Goal: Communication & Community: Connect with others

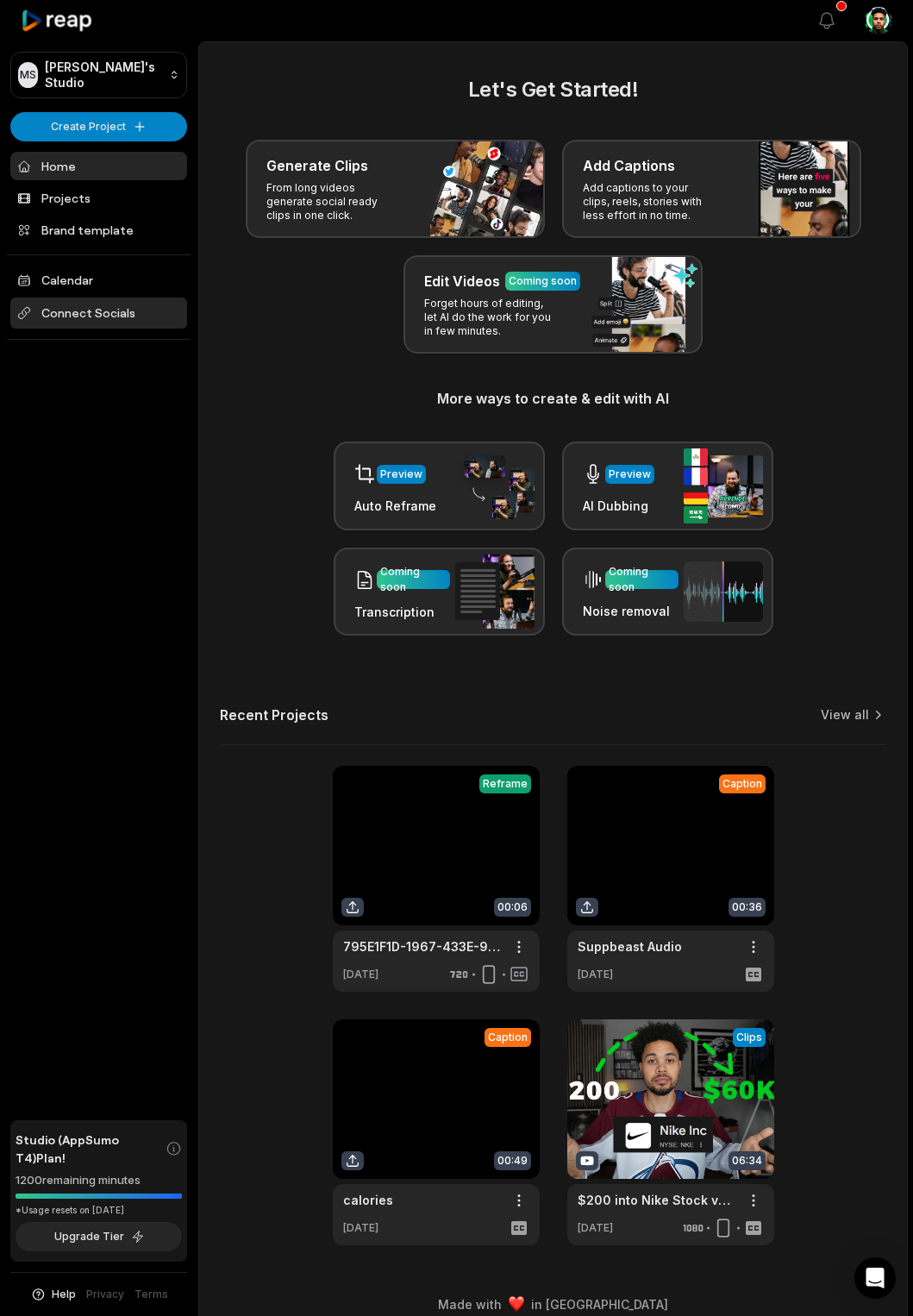
click at [64, 304] on span "Connect Socials" at bounding box center [98, 313] width 177 height 31
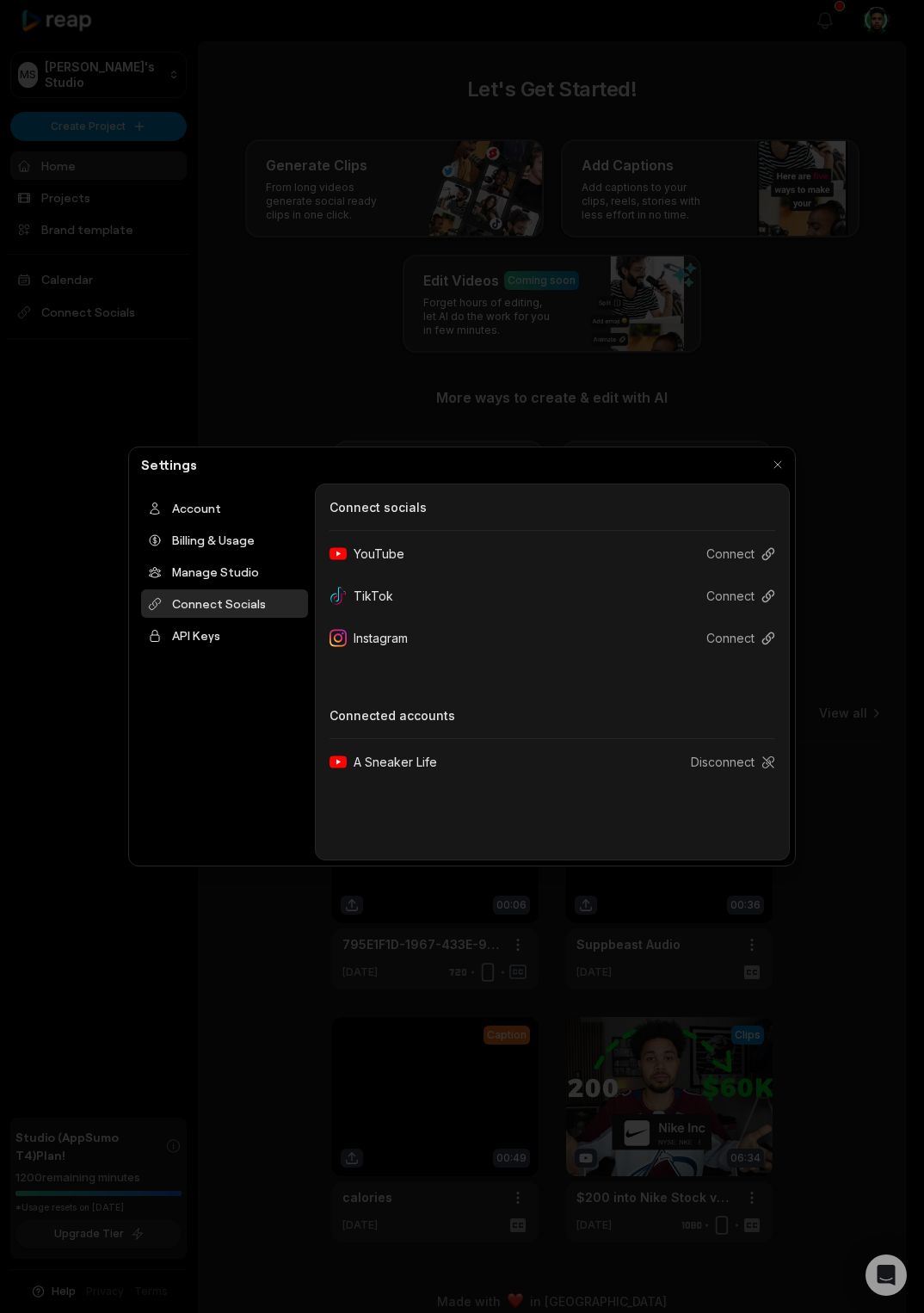
click at [671, 361] on div at bounding box center [462, 656] width 924 height 1313
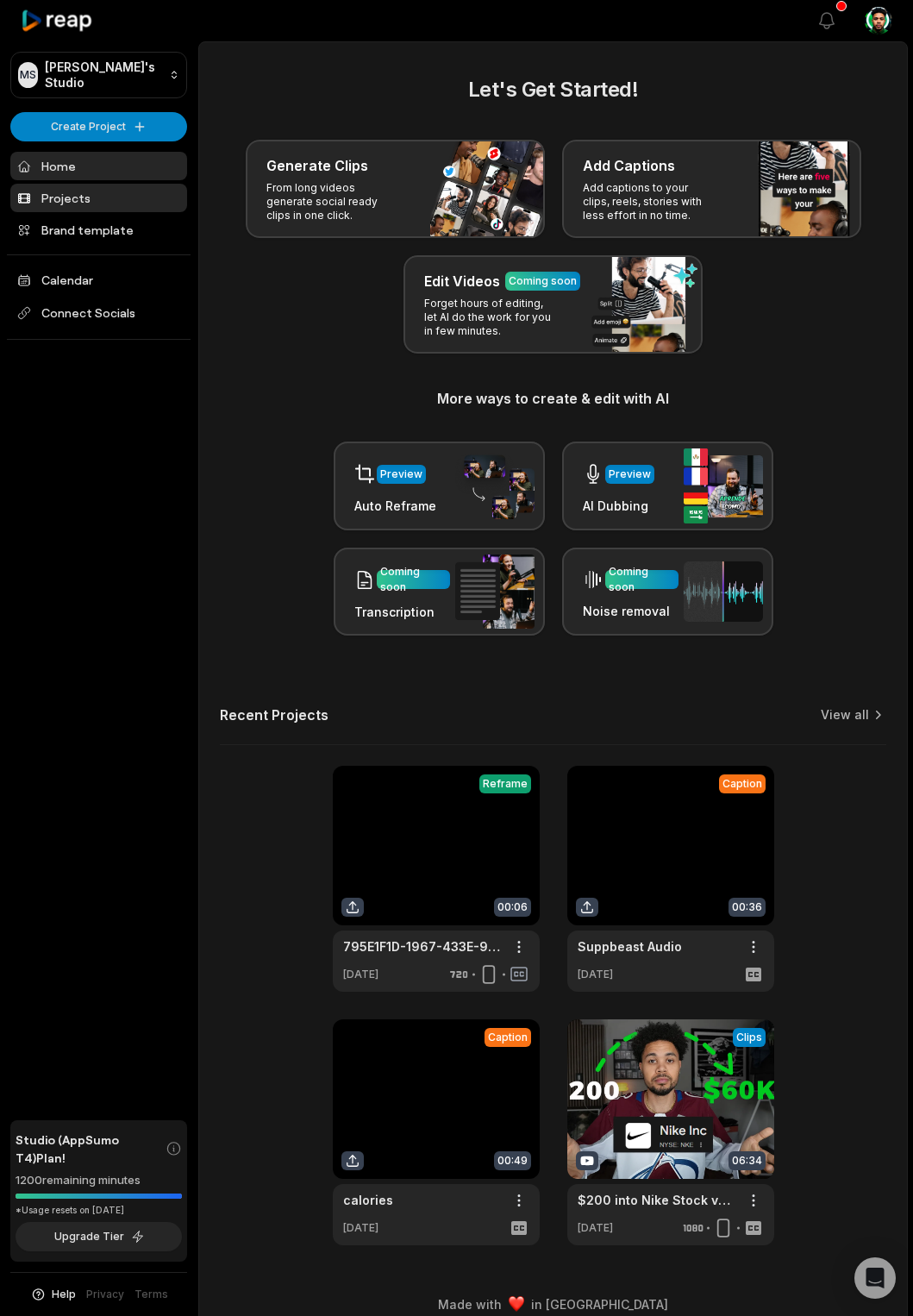
click at [94, 190] on link "Projects" at bounding box center [98, 198] width 177 height 28
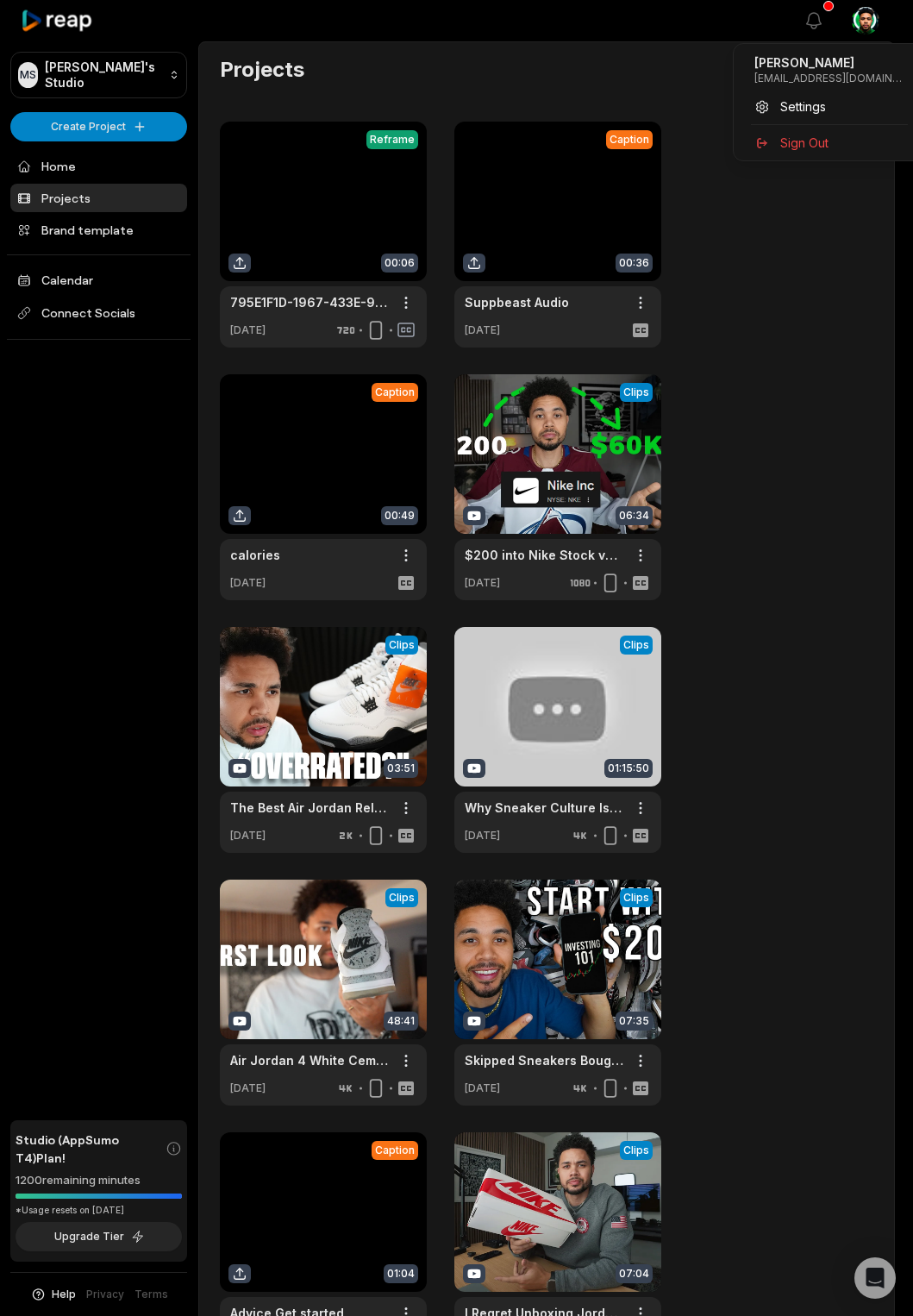
click at [884, 22] on html "MS Michael's Studio Create Project Home Projects Brand template Calendar Connec…" at bounding box center [456, 658] width 913 height 1316
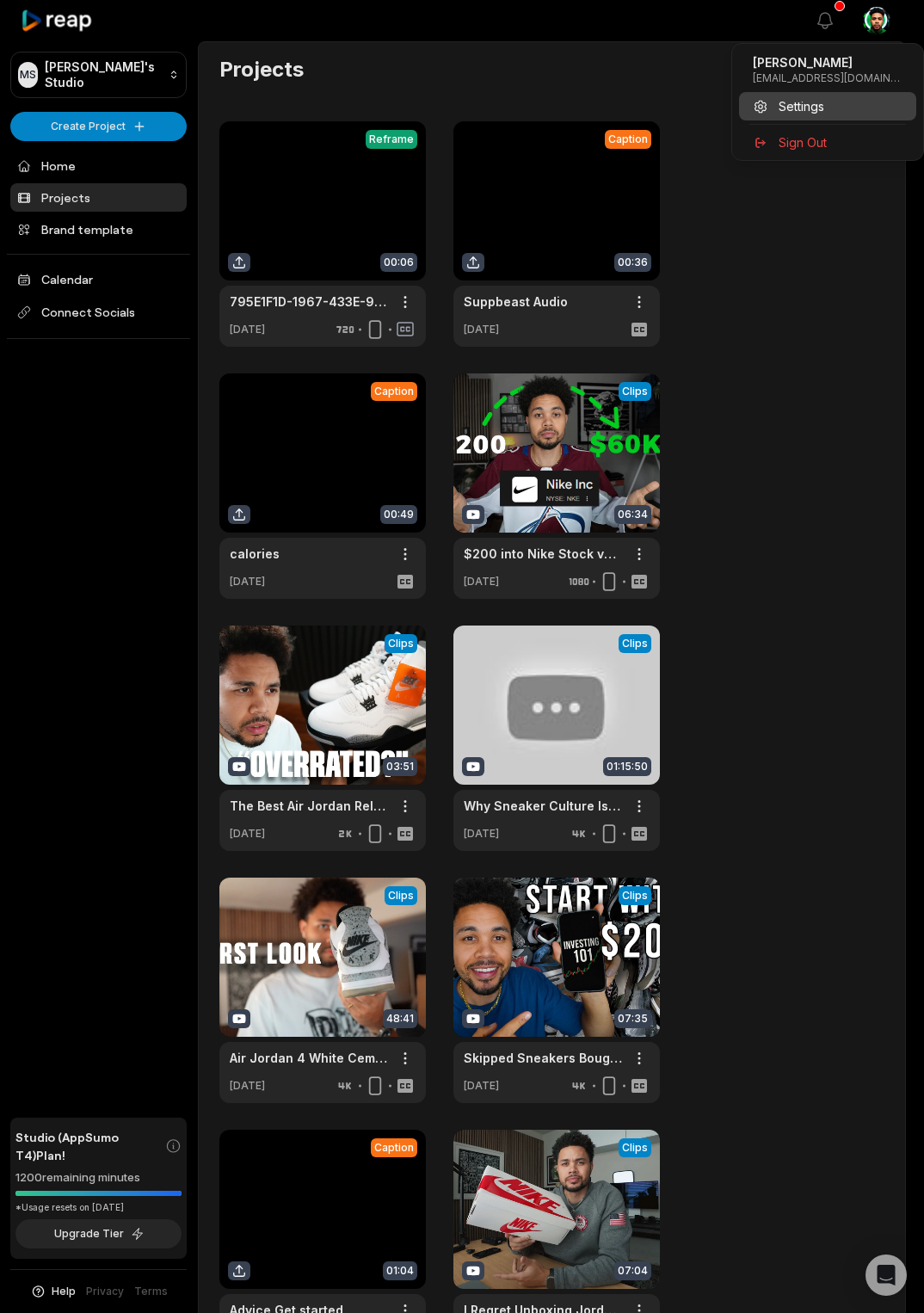
click at [796, 106] on span "Settings" at bounding box center [801, 106] width 46 height 18
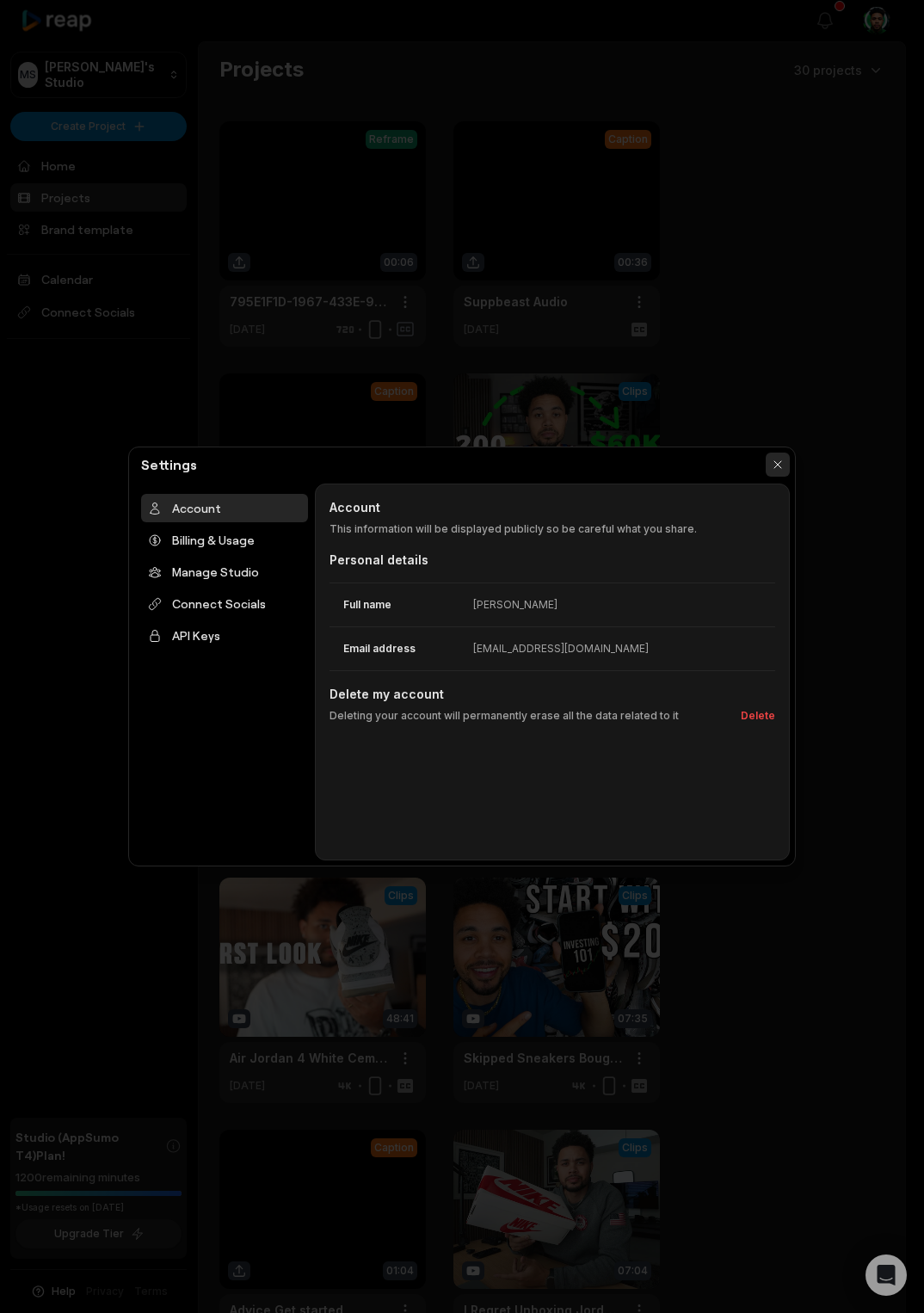
click at [772, 460] on button "button" at bounding box center [778, 465] width 24 height 24
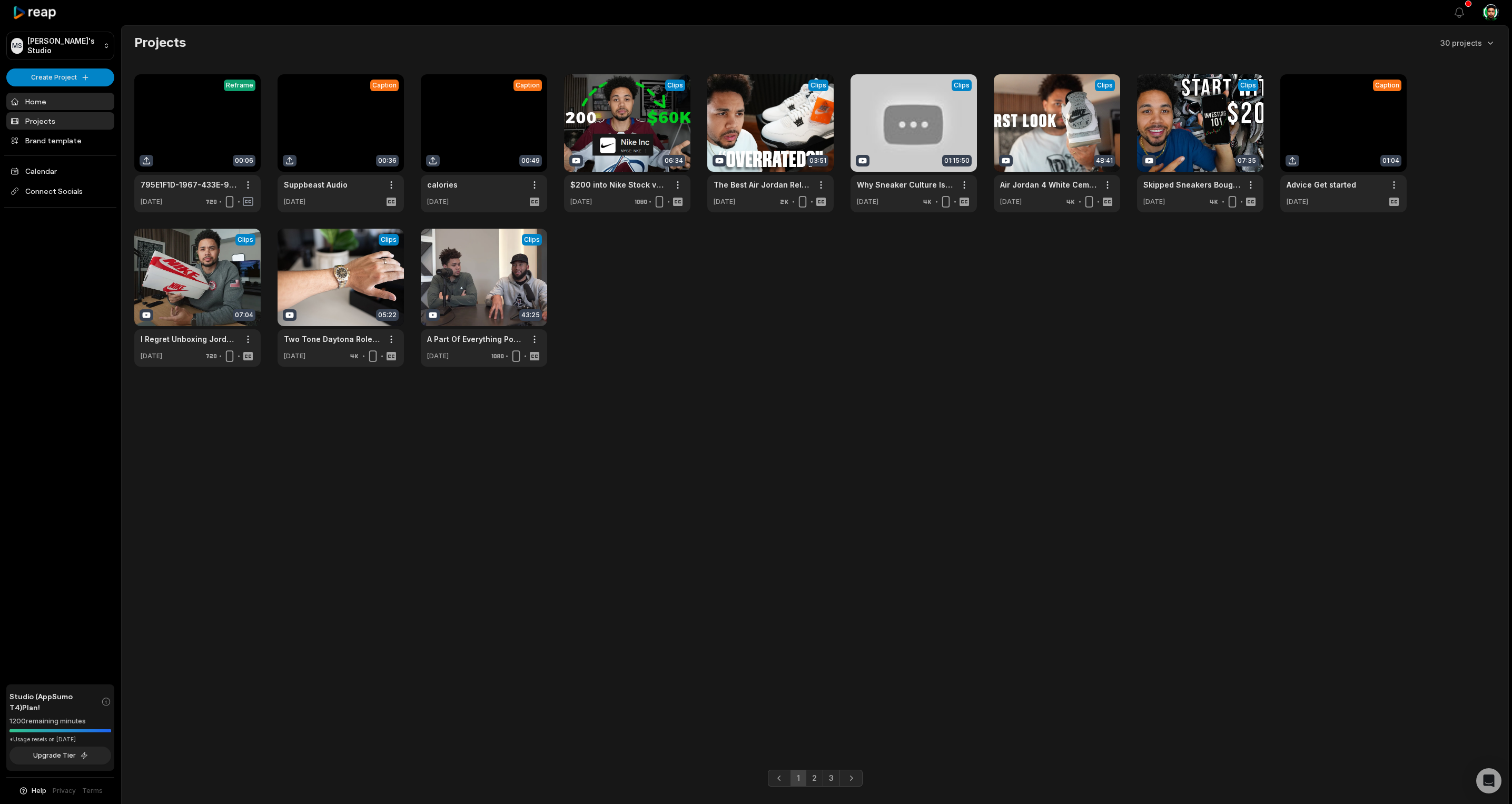
click at [24, 104] on link "Home" at bounding box center [60, 101] width 108 height 17
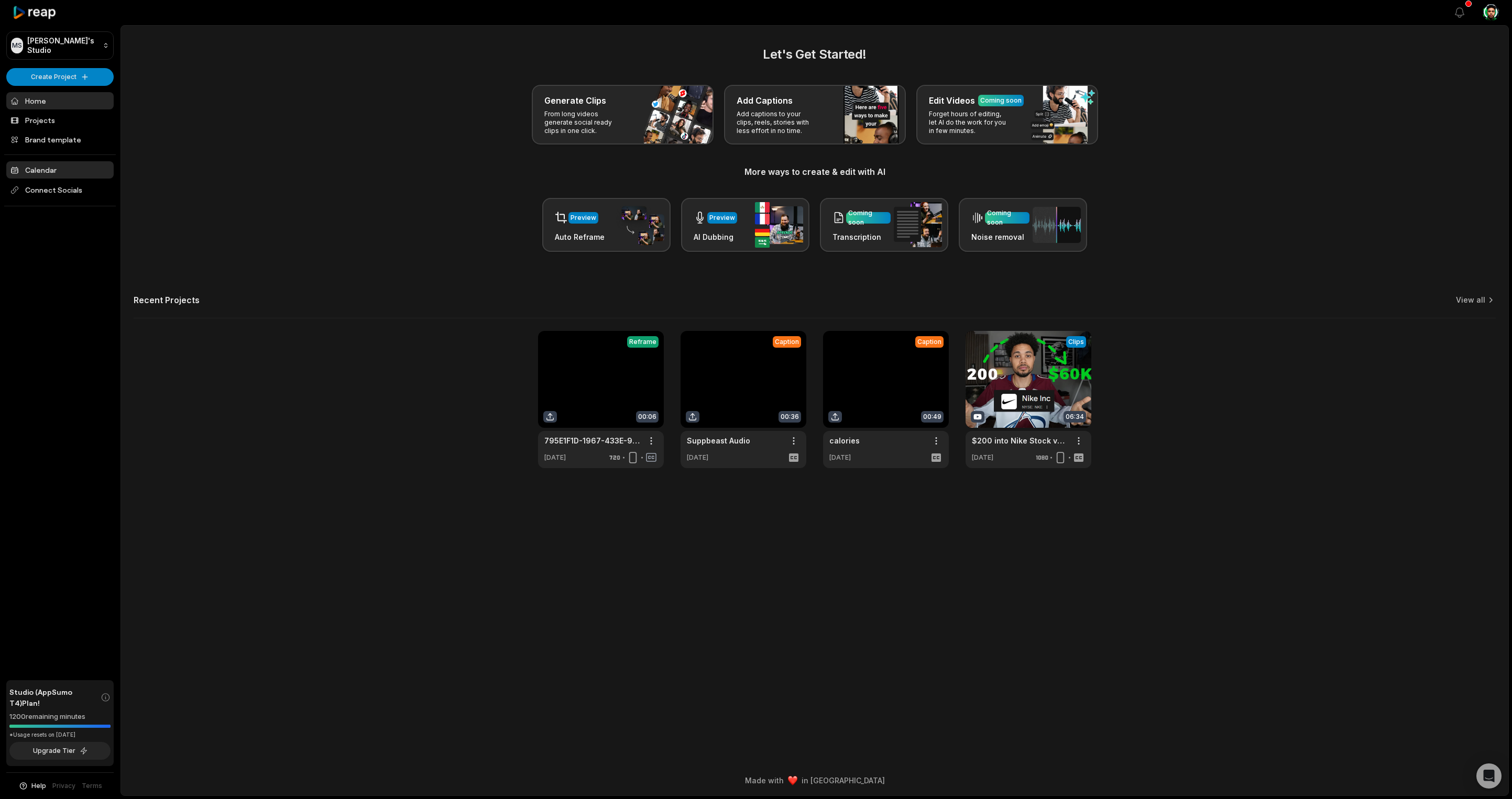
click at [53, 173] on link "Calendar" at bounding box center [60, 170] width 108 height 17
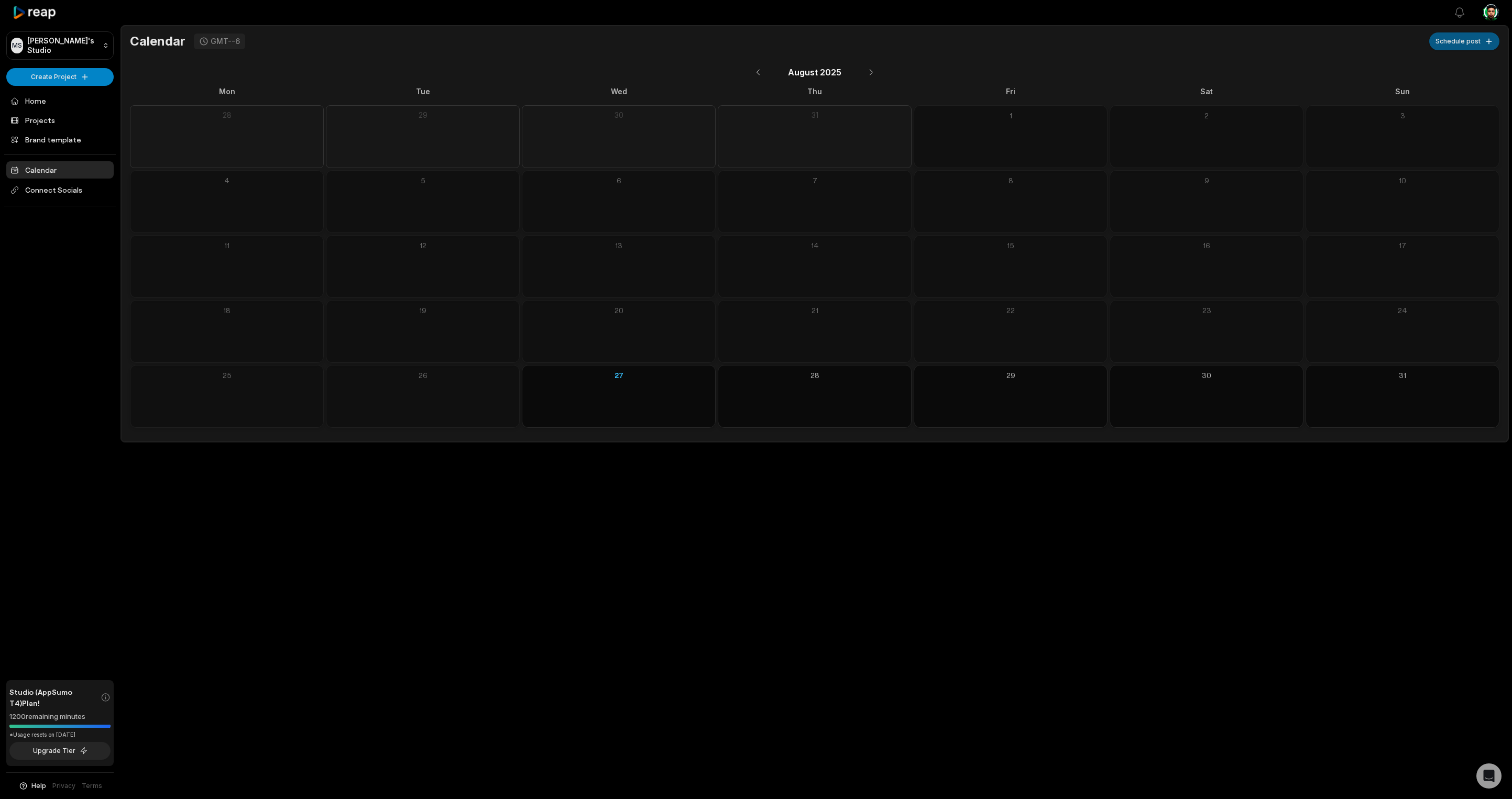
click at [1473, 40] on button "Schedule post" at bounding box center [1465, 41] width 70 height 18
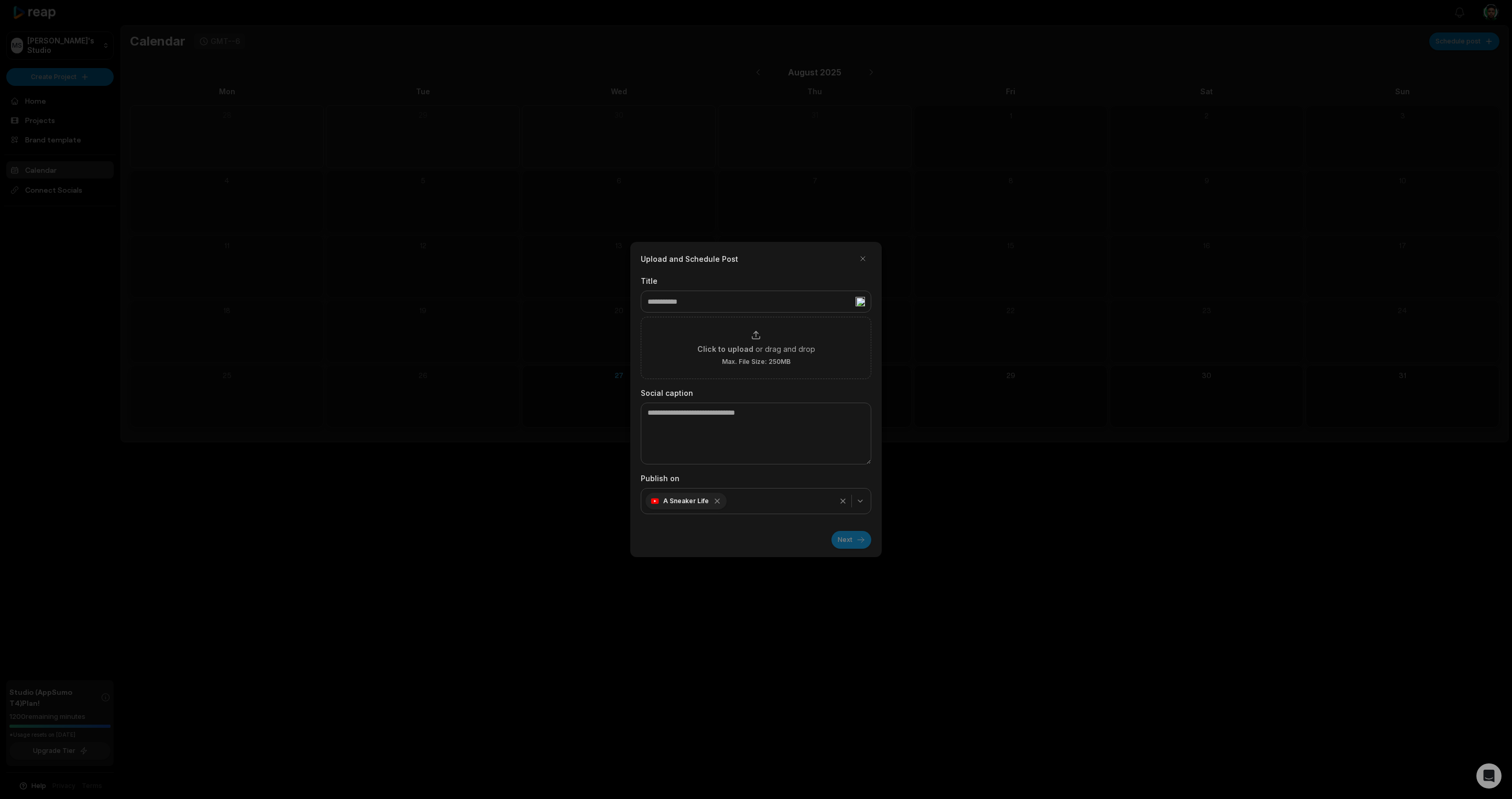
click at [862, 504] on icon "button" at bounding box center [860, 501] width 9 height 8
click at [907, 484] on div at bounding box center [756, 399] width 1512 height 799
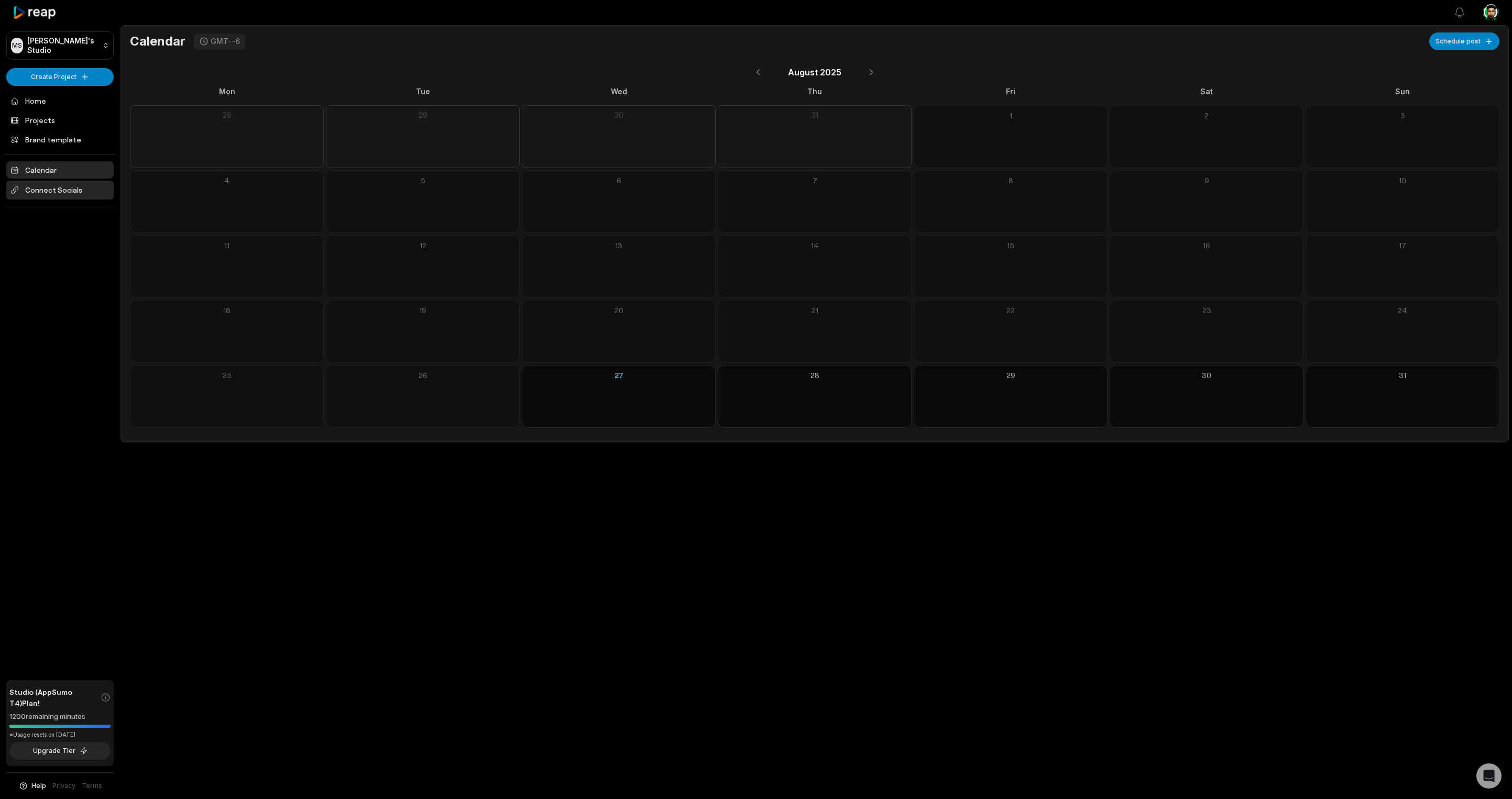
click at [50, 185] on span "Connect Socials" at bounding box center [60, 190] width 108 height 19
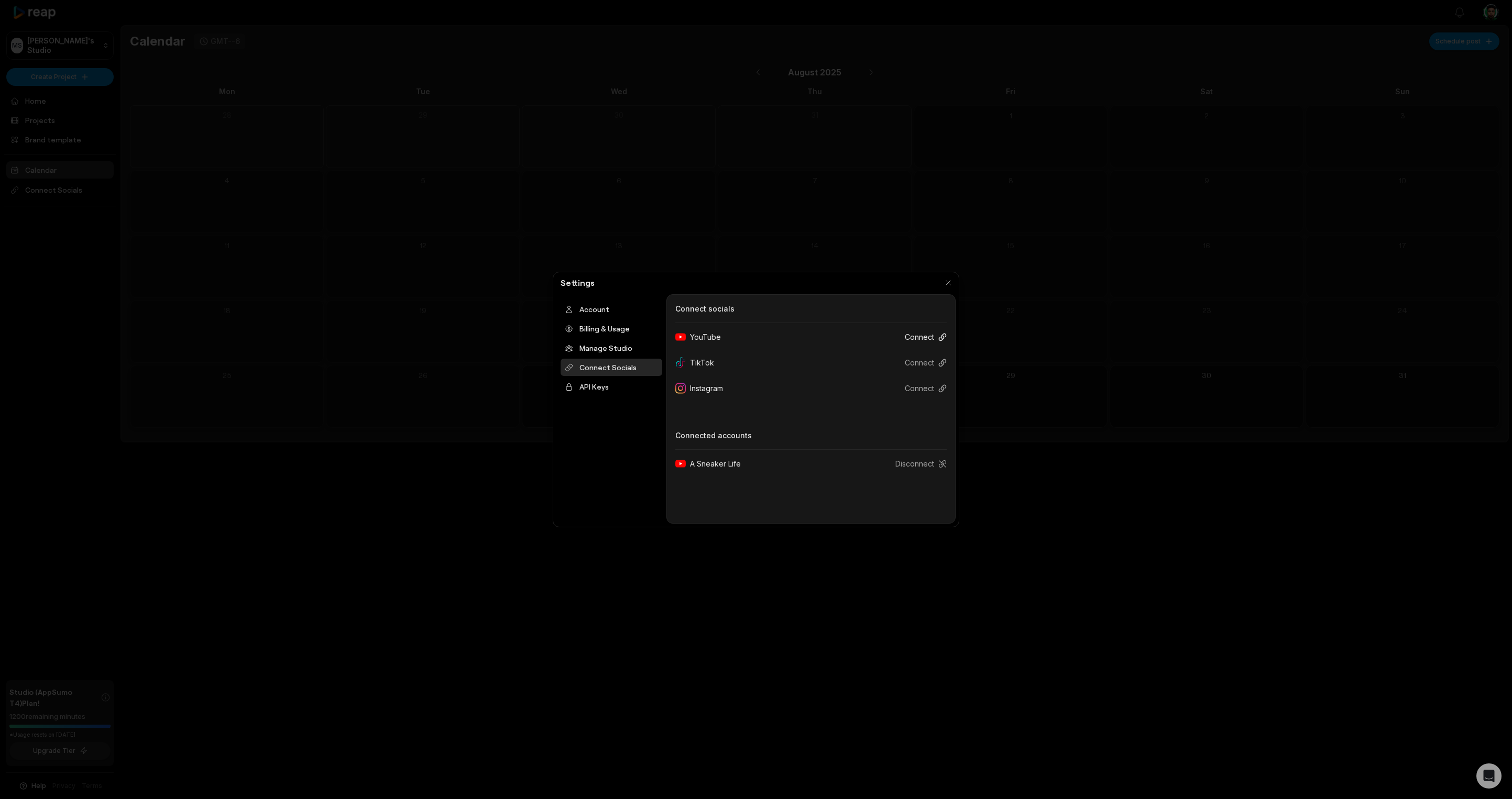
click at [915, 337] on button "Connect" at bounding box center [922, 337] width 50 height 19
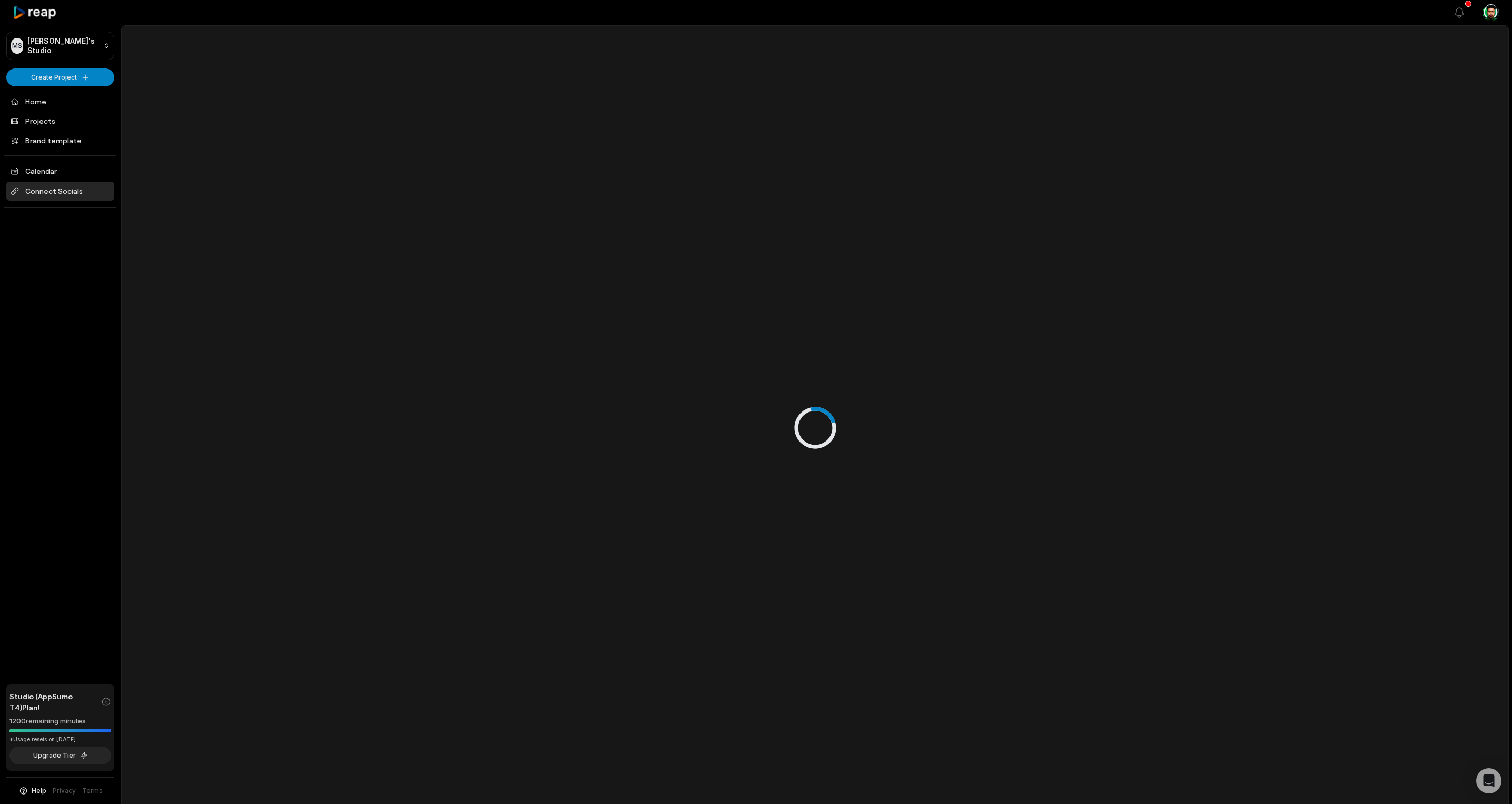
click at [70, 186] on span "Connect Socials" at bounding box center [60, 191] width 108 height 19
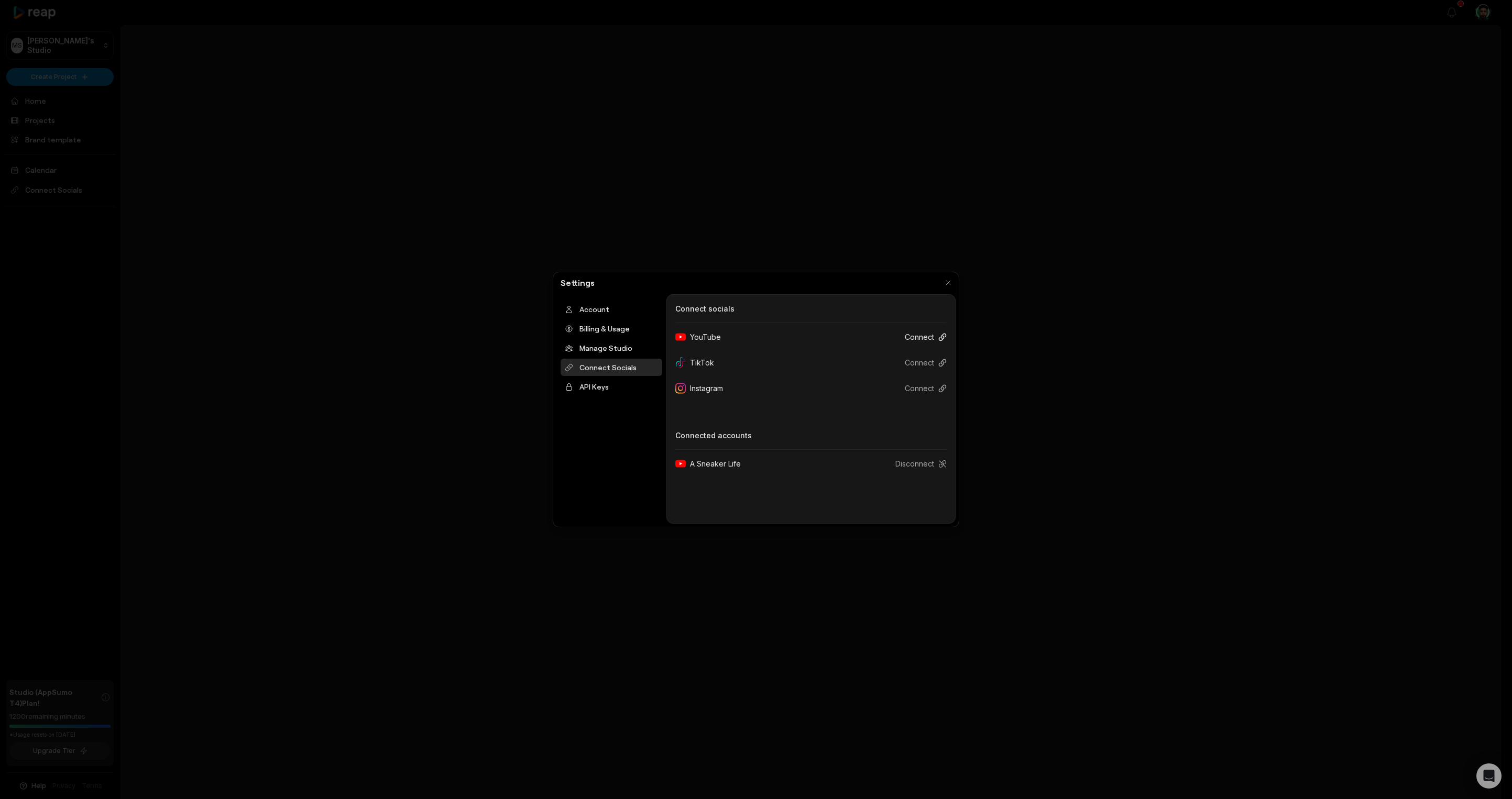
click at [934, 335] on button "Connect" at bounding box center [922, 337] width 50 height 19
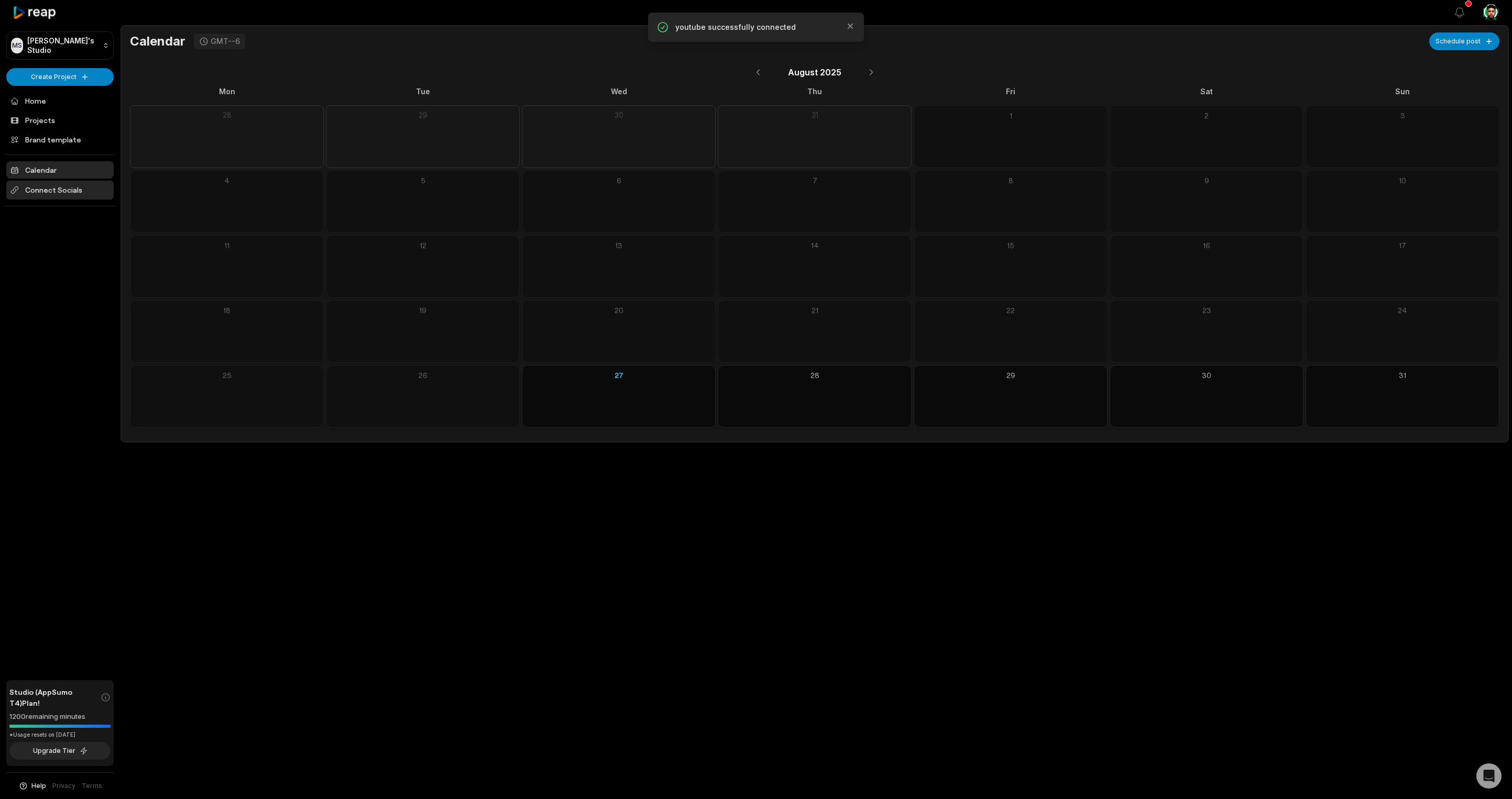
click at [78, 194] on span "Connect Socials" at bounding box center [60, 190] width 108 height 19
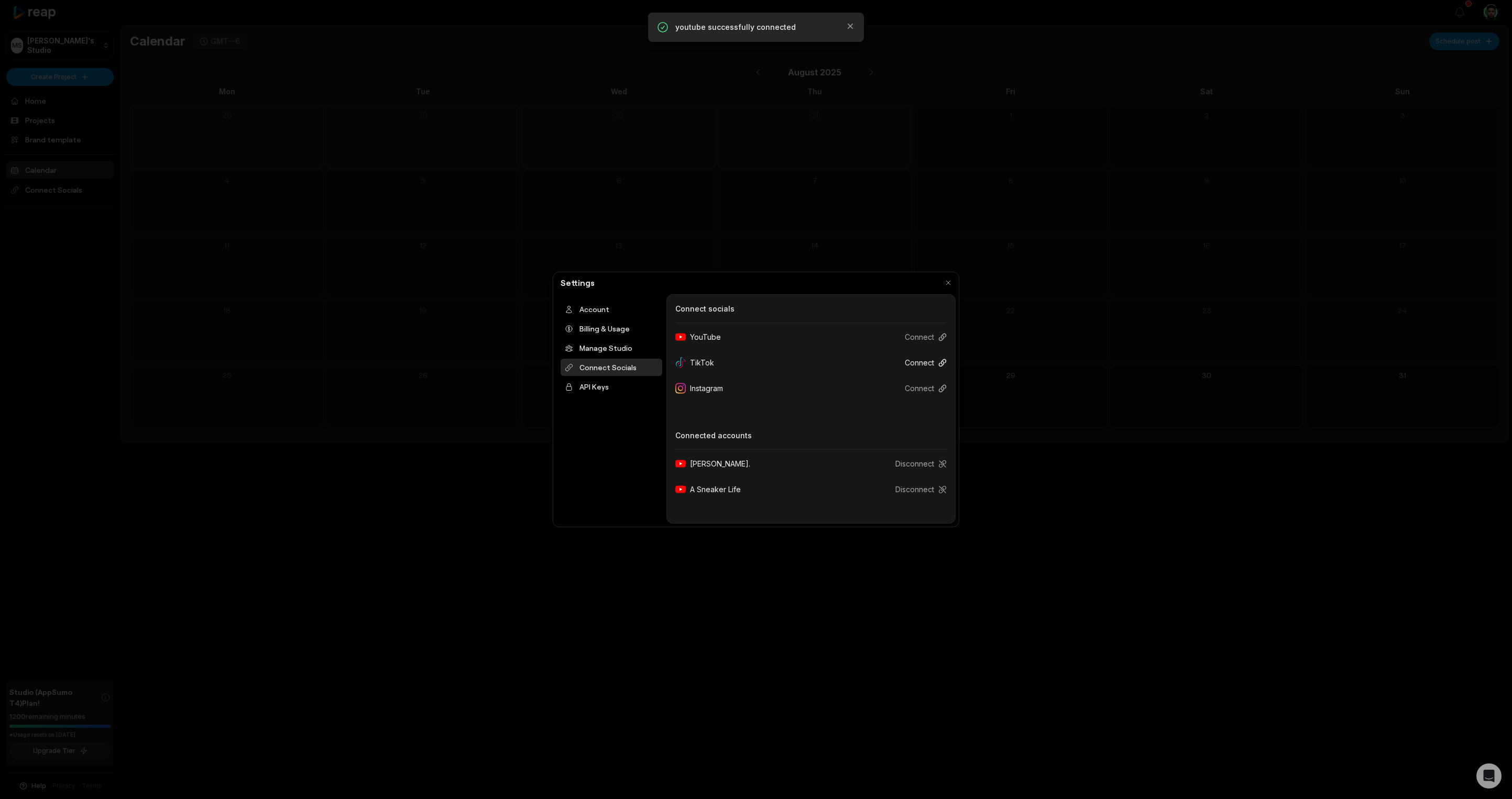
click at [923, 361] on button "Connect" at bounding box center [922, 362] width 50 height 19
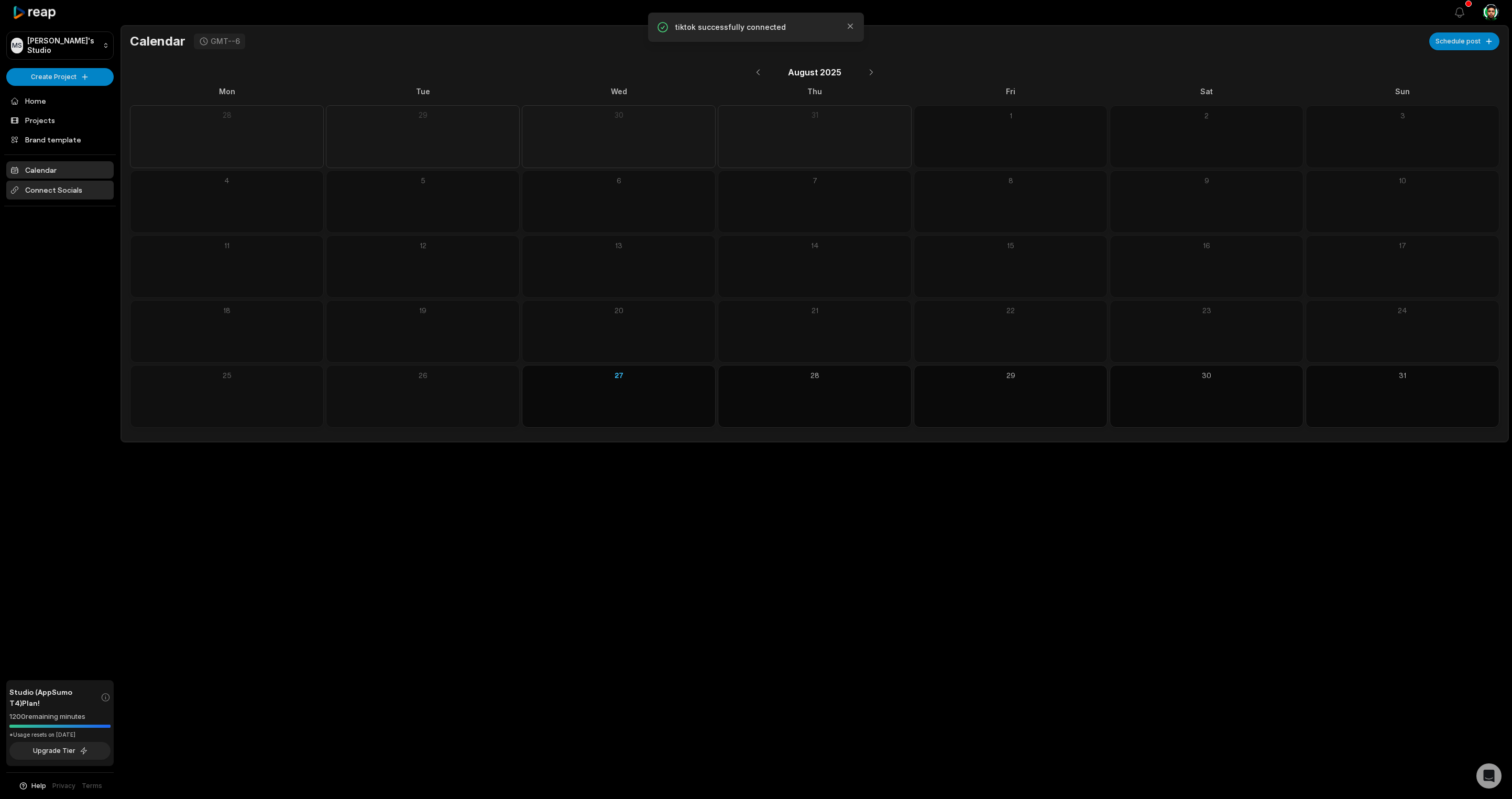
click at [78, 188] on span "Connect Socials" at bounding box center [60, 190] width 108 height 19
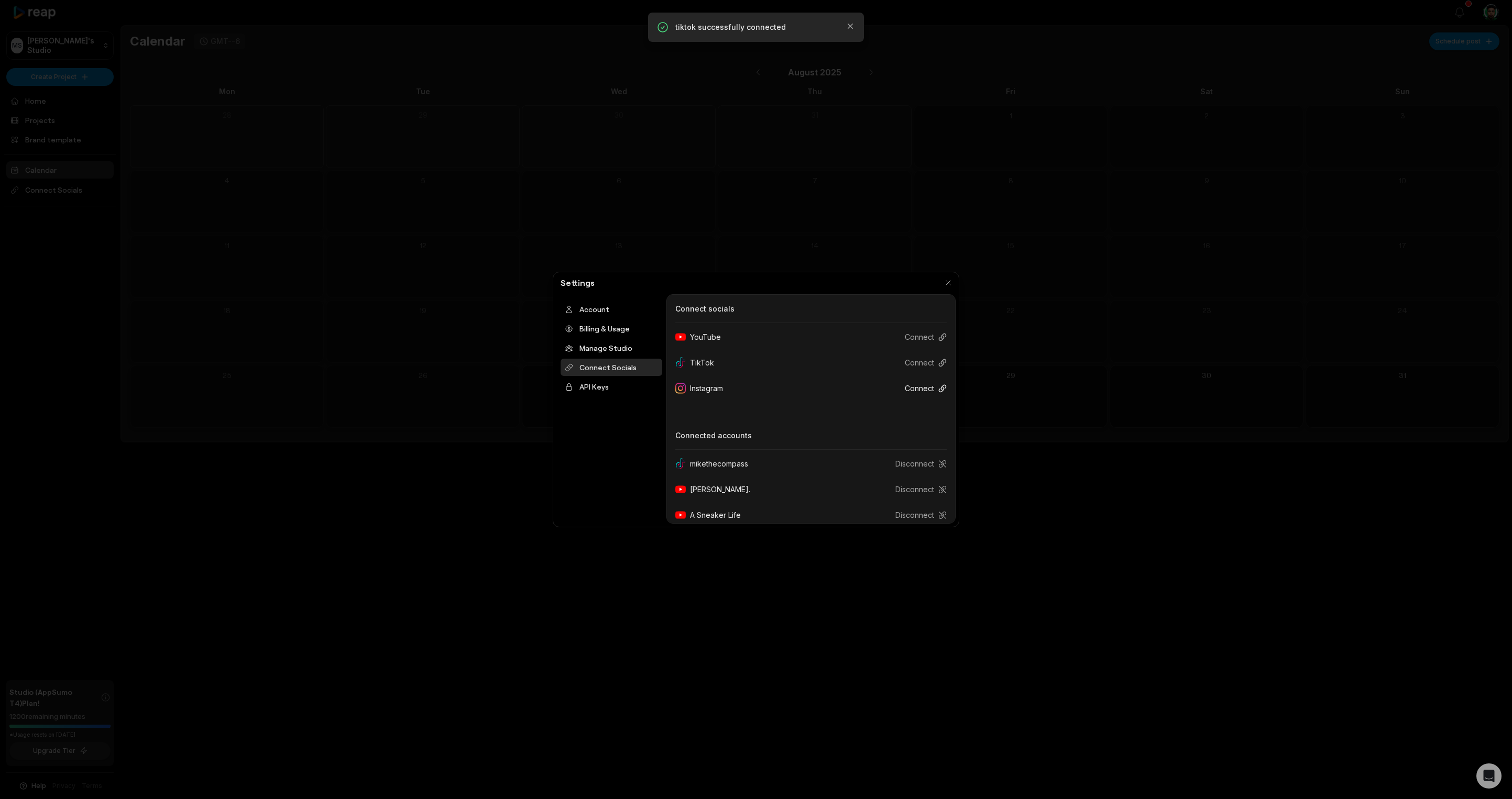
click at [909, 390] on button "Connect" at bounding box center [922, 389] width 50 height 19
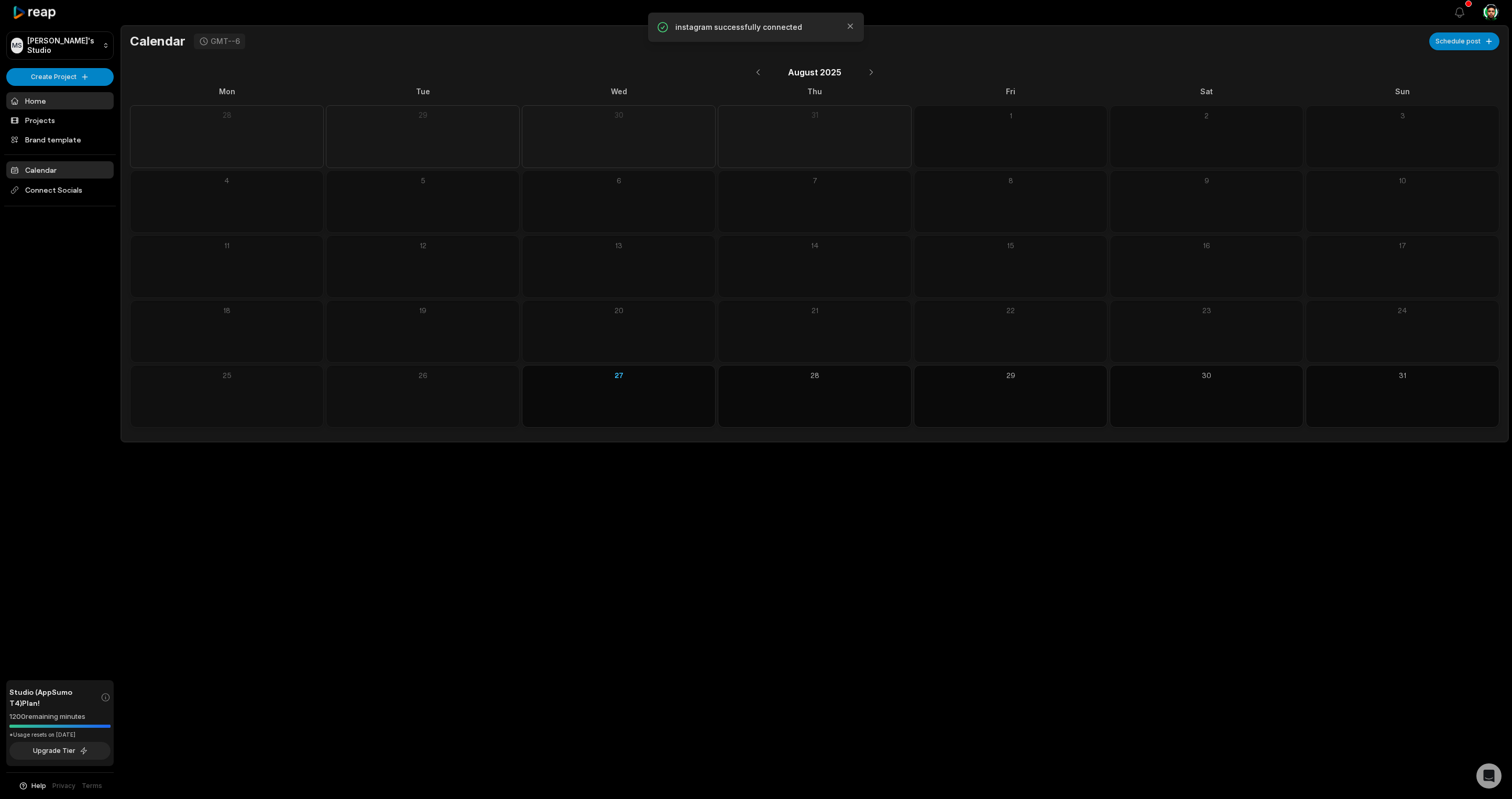
click at [40, 98] on link "Home" at bounding box center [60, 101] width 108 height 17
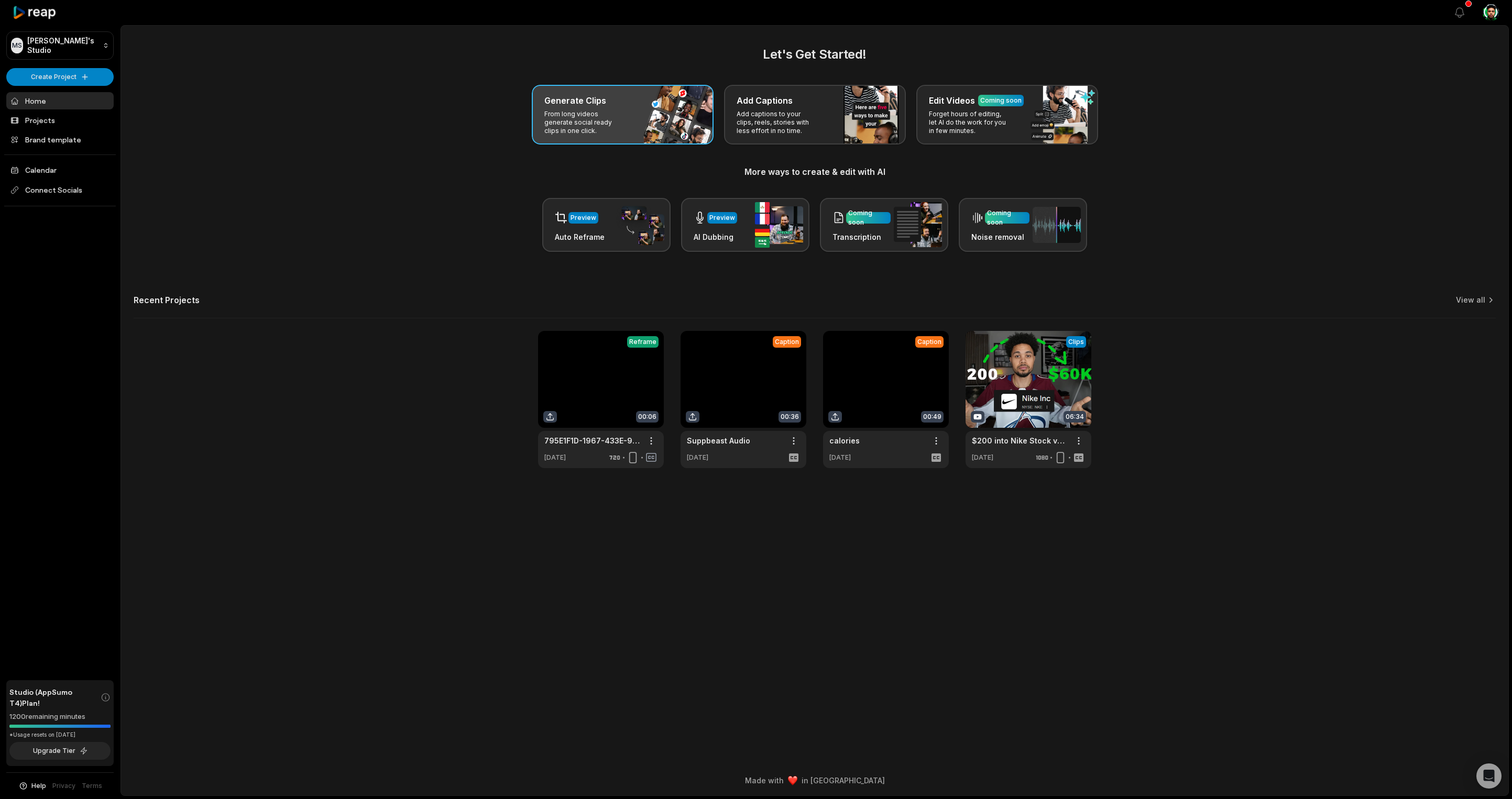
click at [577, 131] on p "From long videos generate social ready clips in one click." at bounding box center [585, 122] width 81 height 25
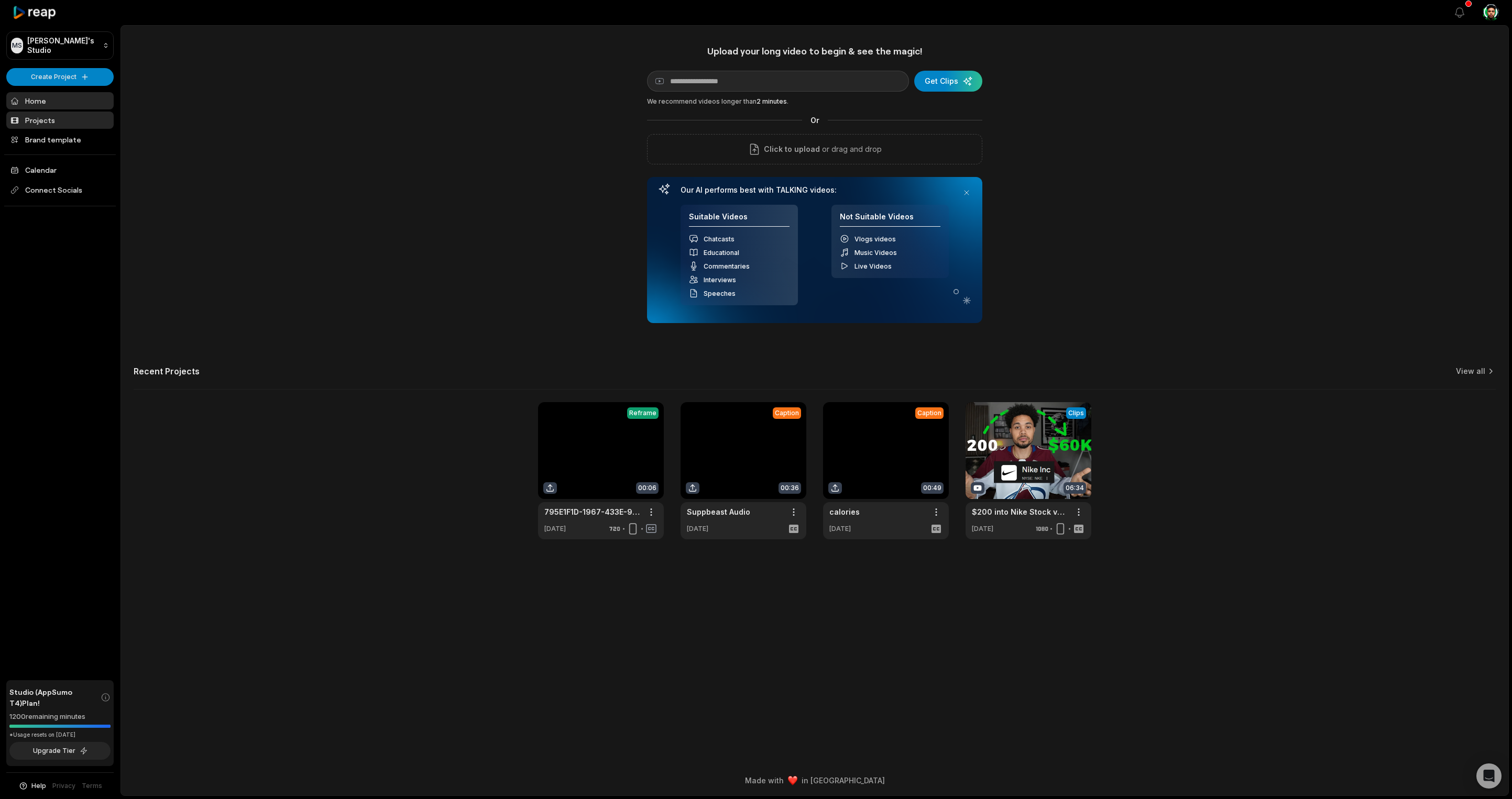
click at [32, 120] on link "Projects" at bounding box center [60, 120] width 108 height 17
click at [39, 136] on link "Brand template" at bounding box center [60, 140] width 108 height 17
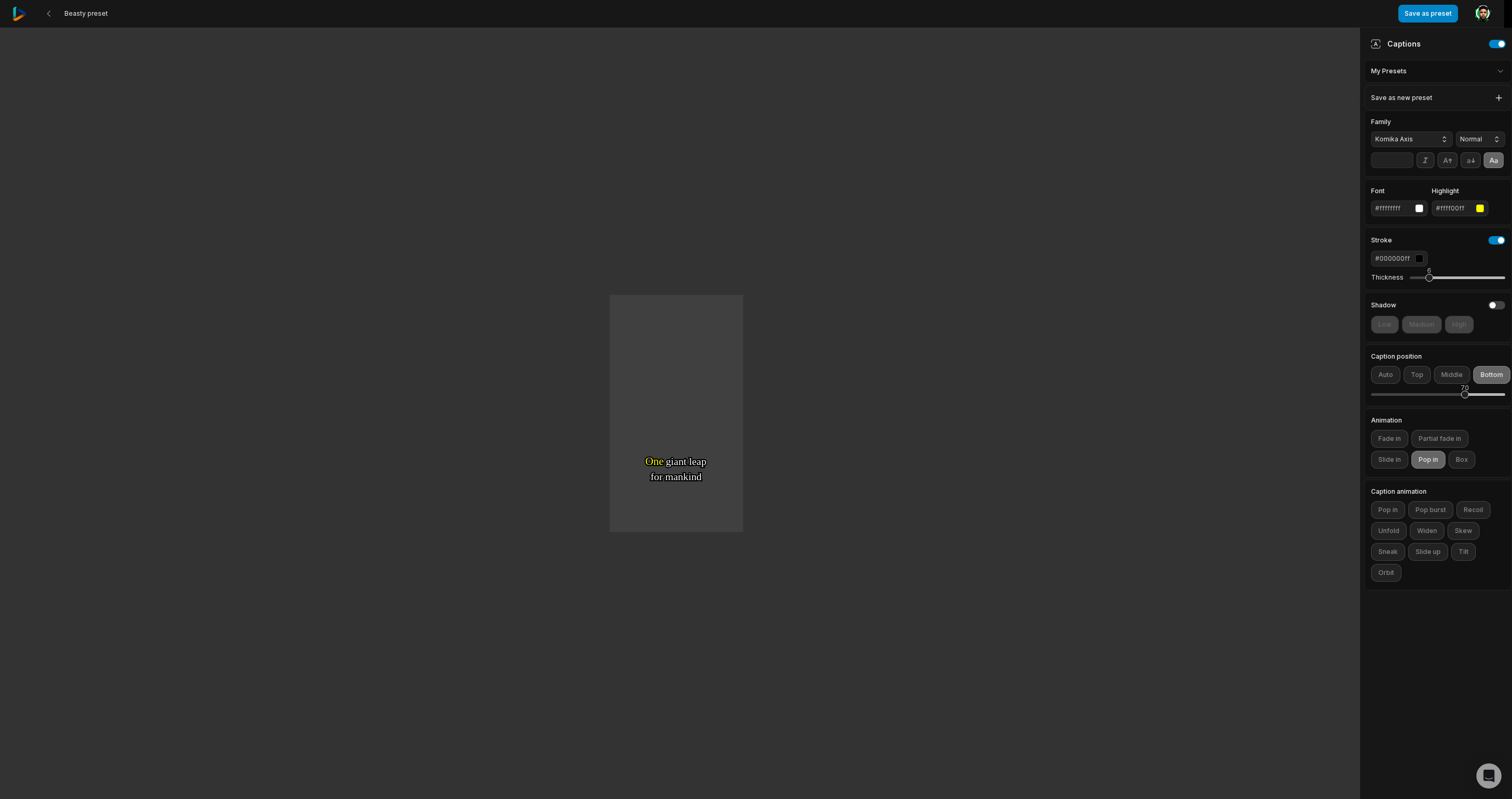
click at [1442, 75] on html "Beasty preset Save as preset Open user menu One One small small step step for f…" at bounding box center [756, 399] width 1512 height 799
click at [1440, 72] on html "Beasty preset Save as preset Open user menu One One small small step step for f…" at bounding box center [756, 399] width 1512 height 799
click at [1420, 102] on html "Beasty preset Save as preset Open user menu One One small small step step for f…" at bounding box center [752, 399] width 1504 height 799
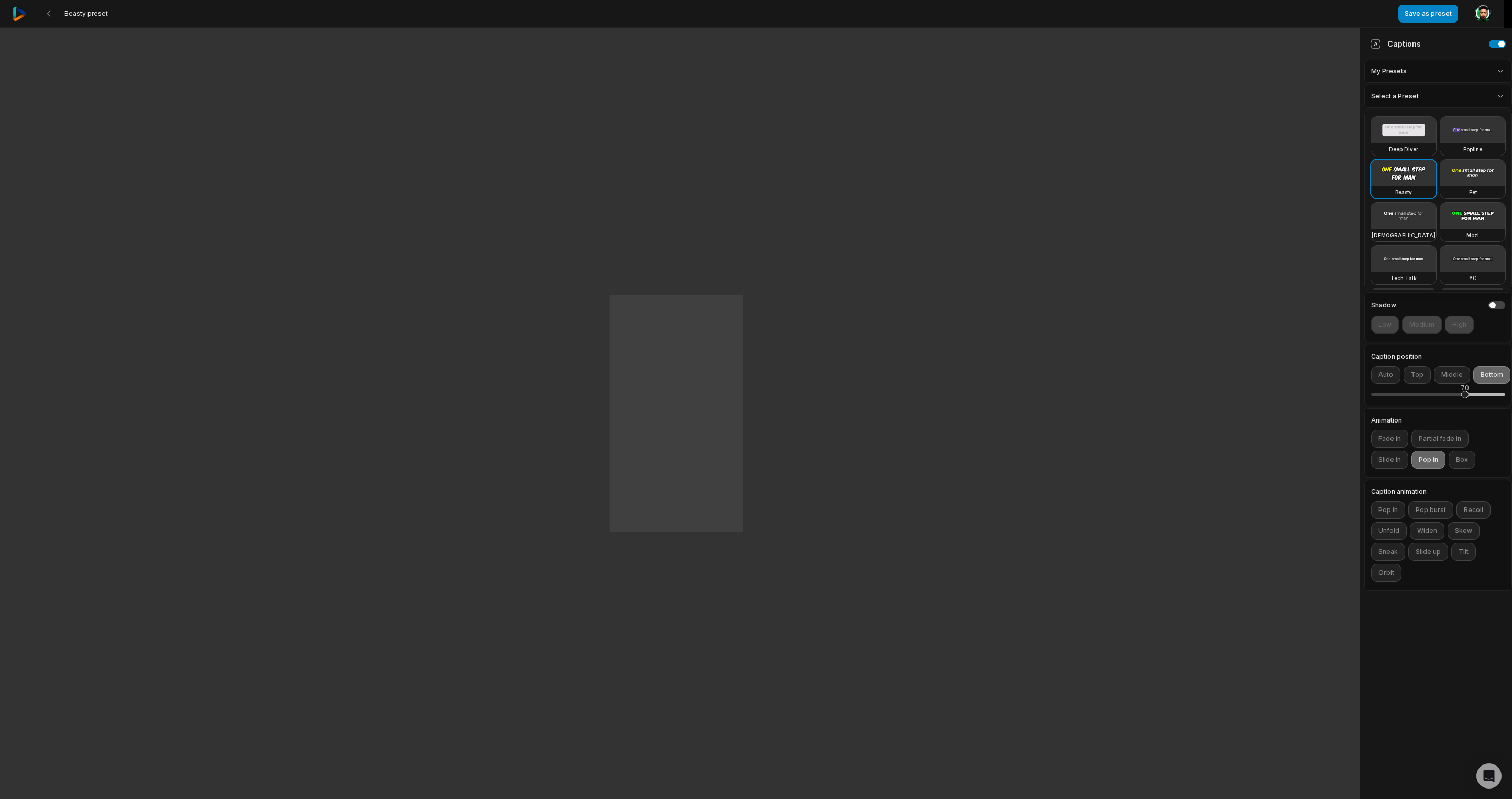
click at [1419, 99] on html "Beasty preset Save as preset Open user menu One One small small step step for f…" at bounding box center [756, 399] width 1512 height 799
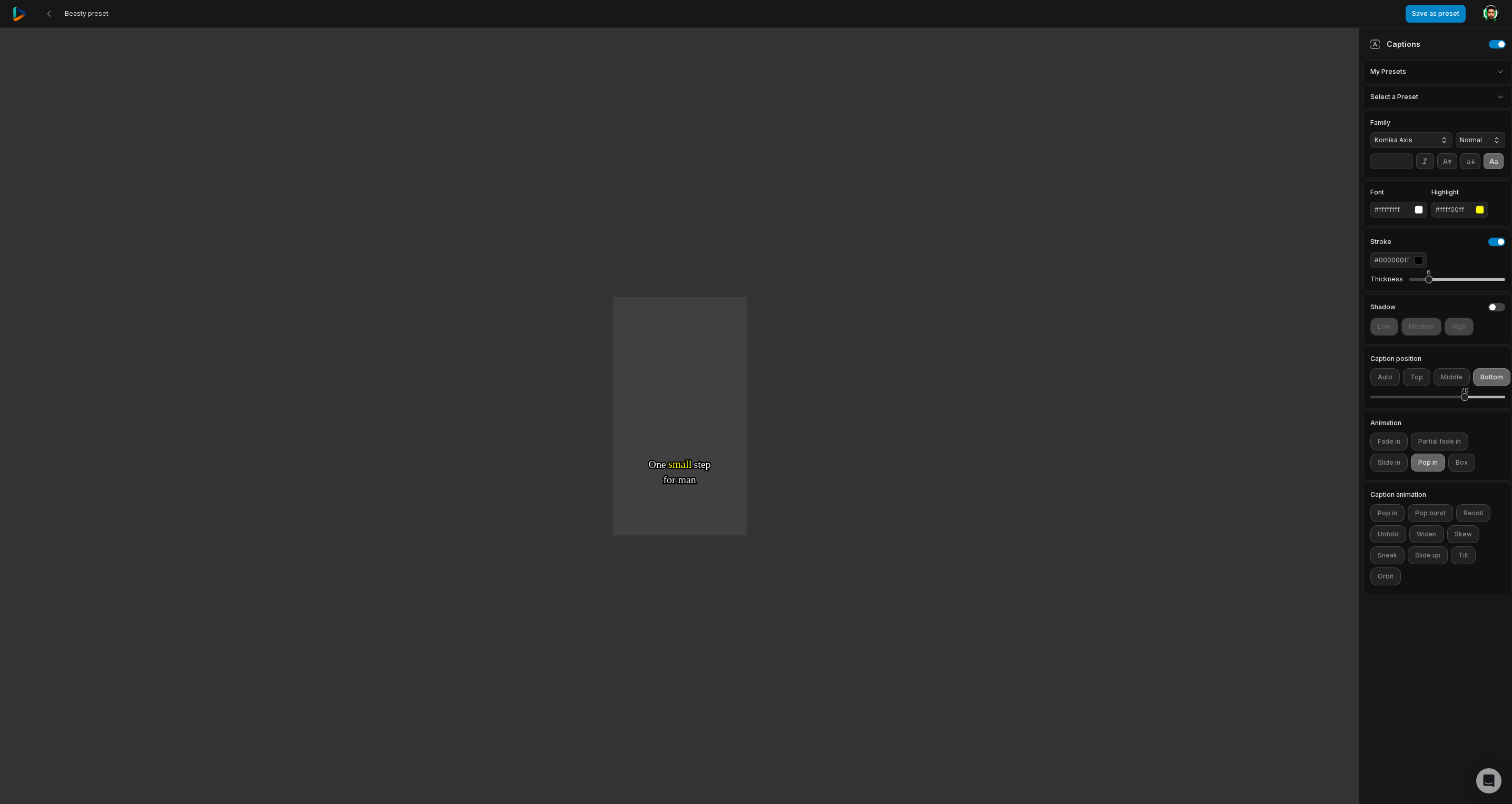
click at [1435, 136] on button "Komika Axis" at bounding box center [1411, 140] width 82 height 16
click at [1406, 159] on span "Anson" at bounding box center [1412, 159] width 57 height 9
click at [1401, 144] on span "Anson" at bounding box center [1403, 141] width 57 height 10
click at [1403, 169] on div "Avenir Next" at bounding box center [1419, 174] width 82 height 15
click at [1403, 143] on span "Avenir Next" at bounding box center [1403, 141] width 57 height 10
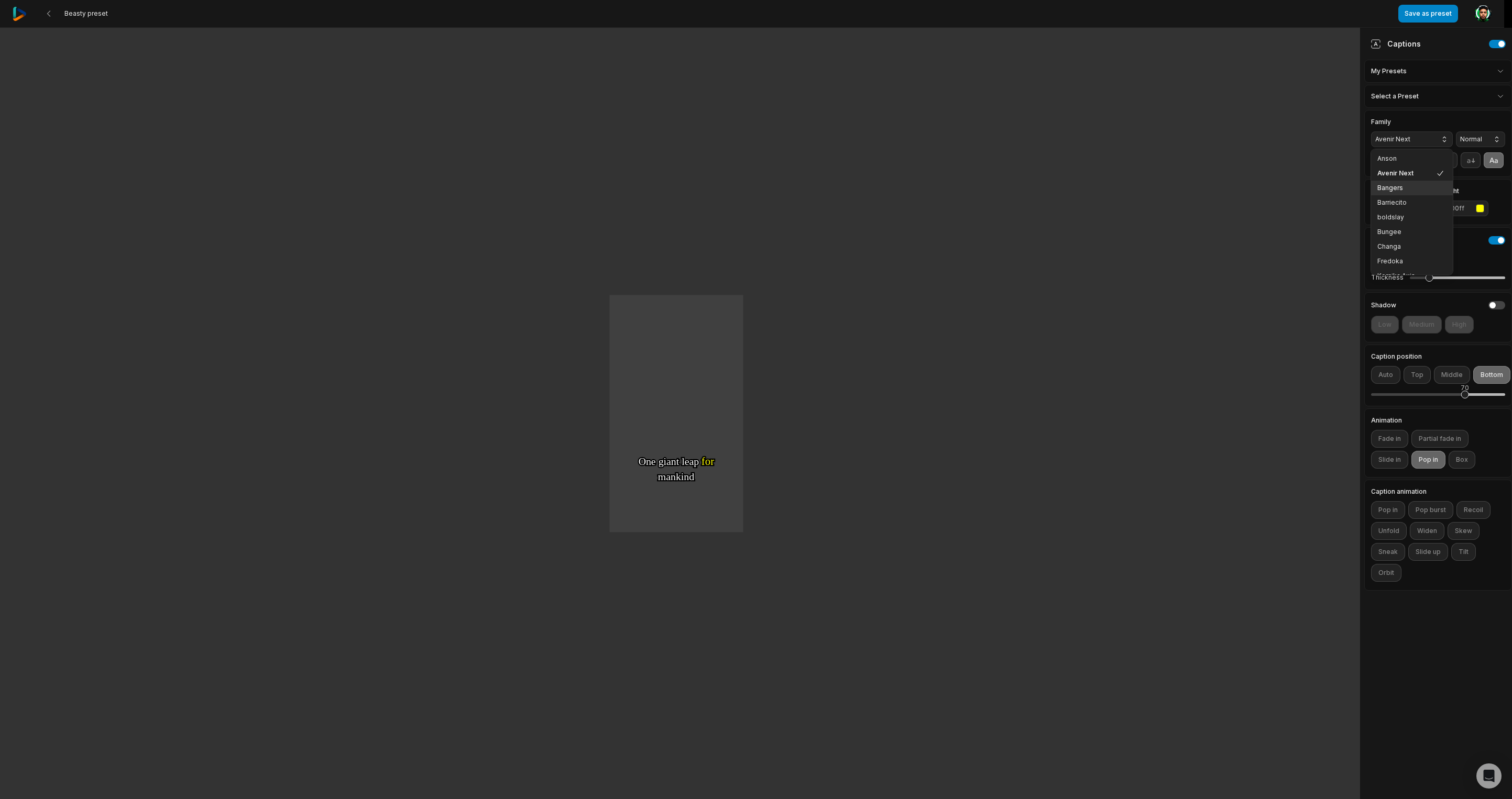
click at [1395, 183] on div "Bangers" at bounding box center [1412, 188] width 82 height 15
click at [53, 15] on button at bounding box center [49, 13] width 19 height 19
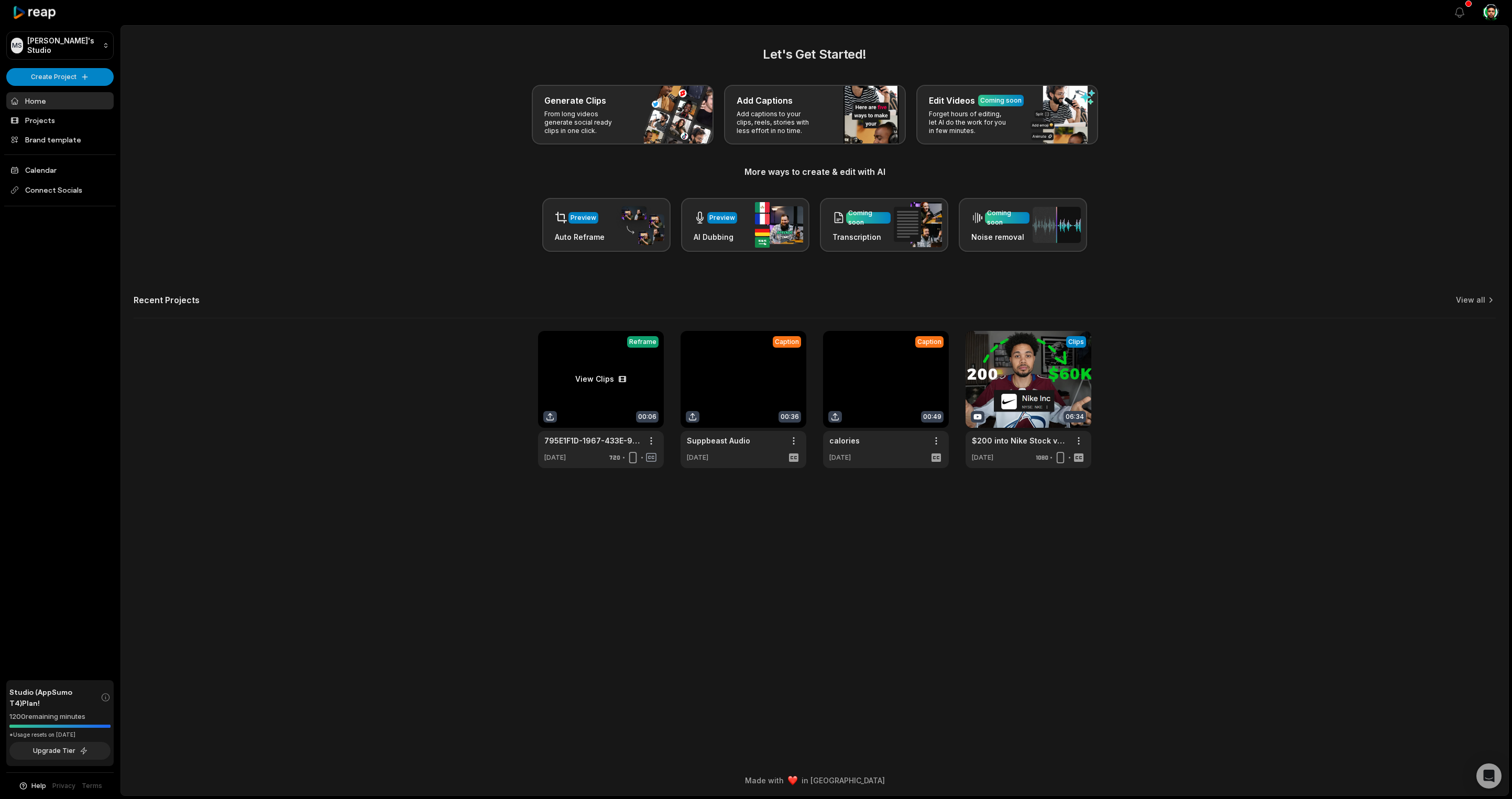
click at [597, 374] on link at bounding box center [601, 399] width 126 height 137
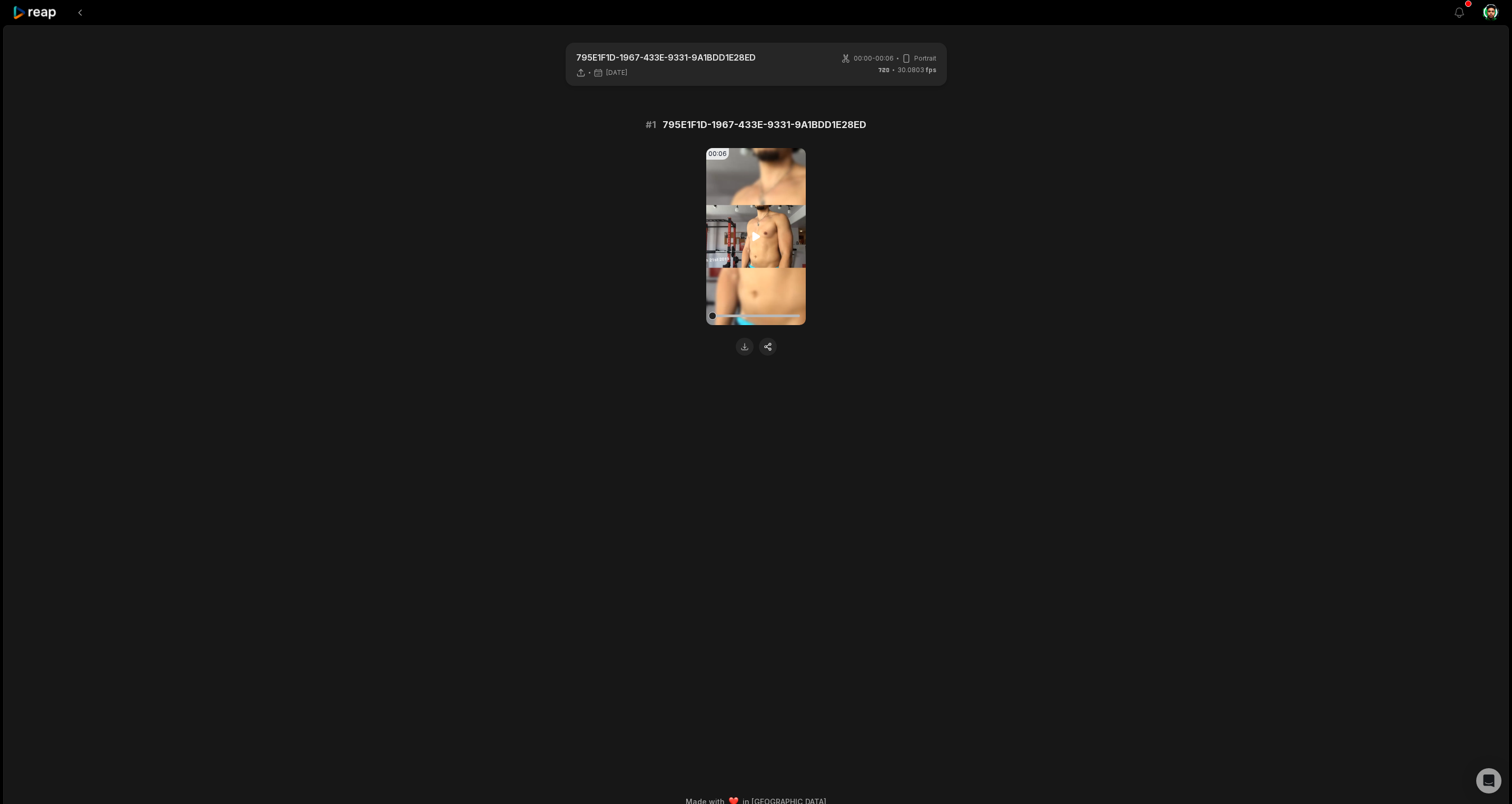
click at [752, 231] on icon at bounding box center [756, 236] width 13 height 13
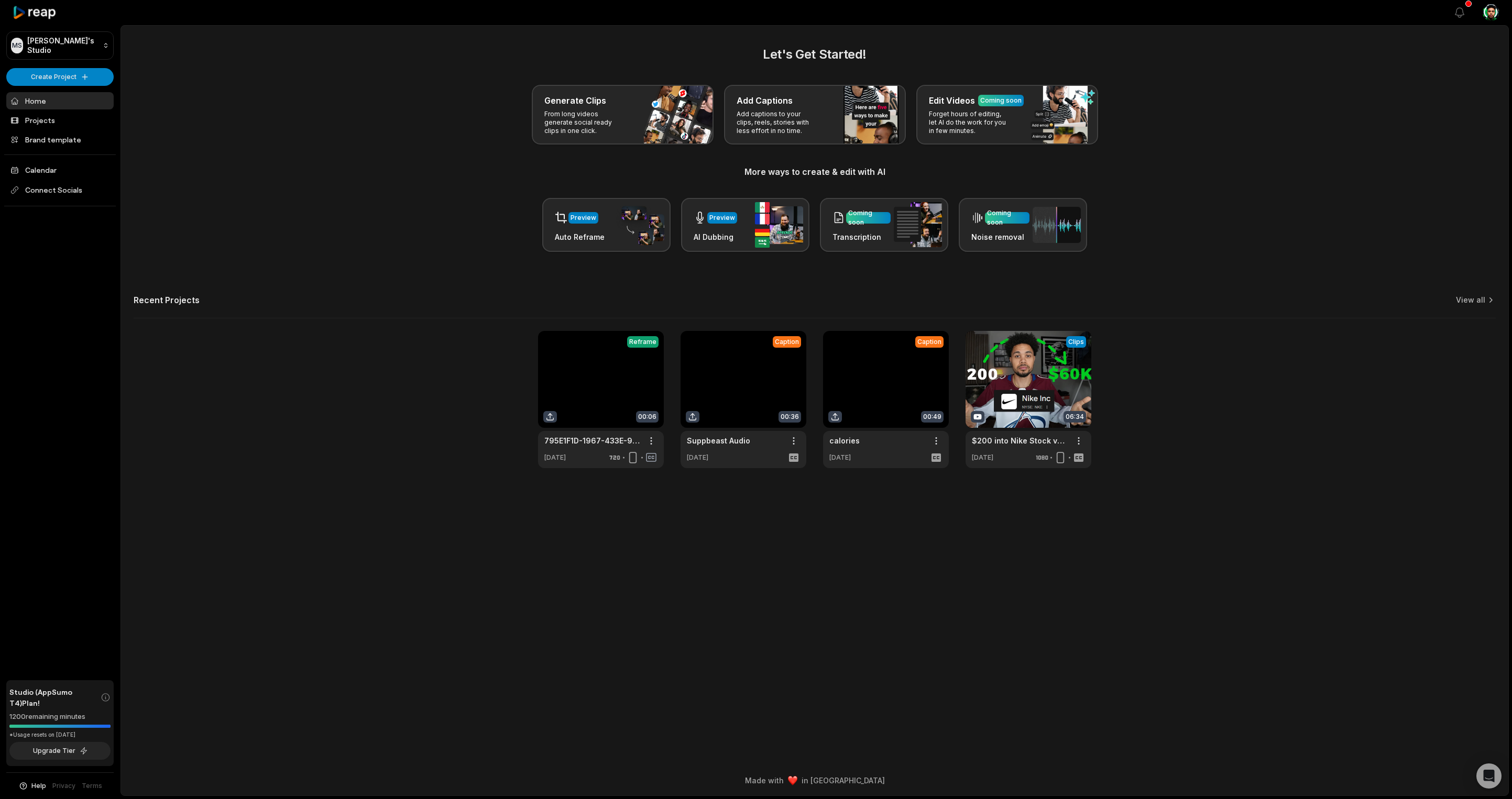
click at [900, 380] on link at bounding box center [886, 399] width 126 height 137
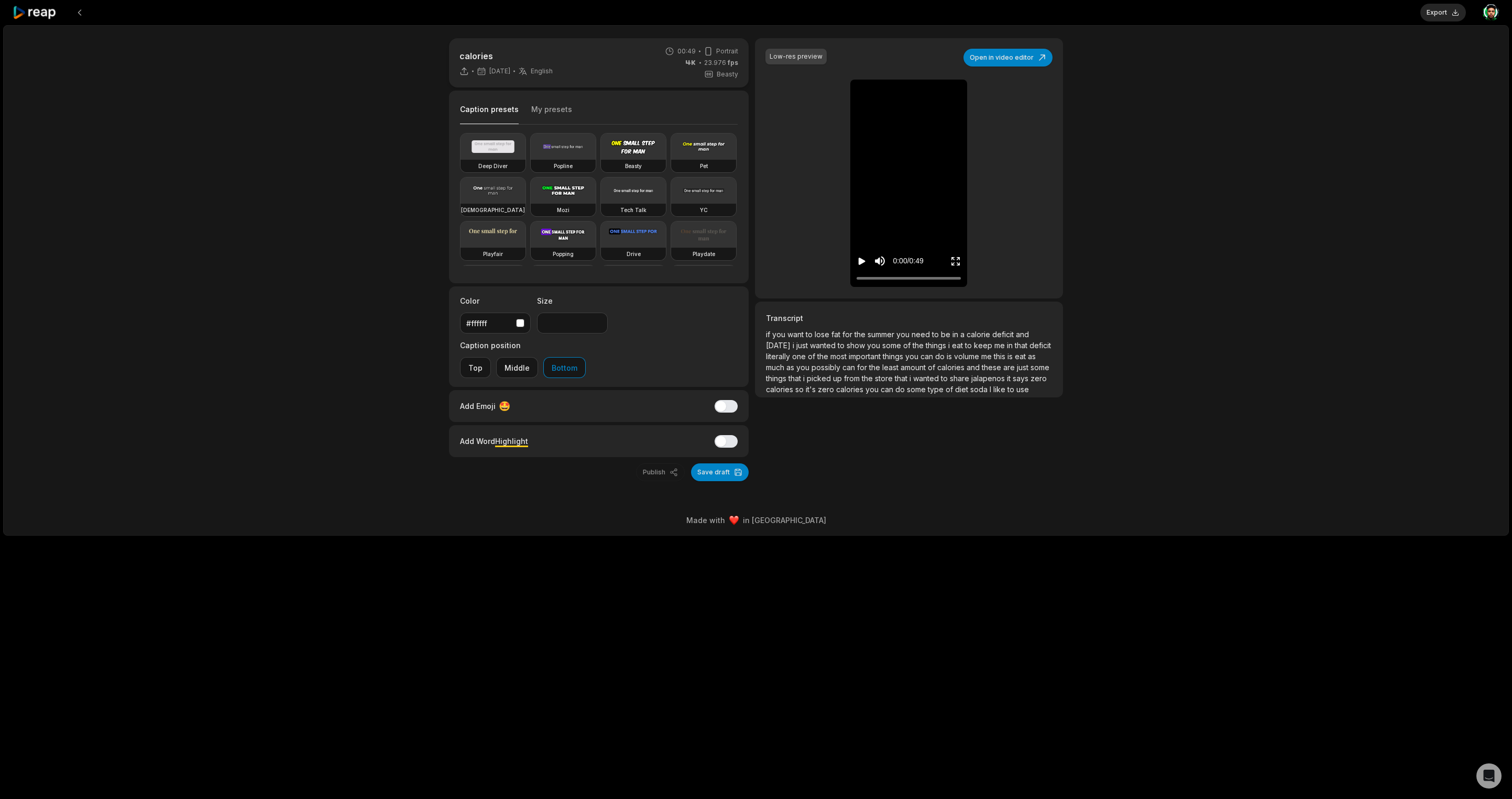
click at [865, 260] on icon "Play video" at bounding box center [861, 261] width 7 height 7
click at [33, 11] on icon at bounding box center [35, 12] width 44 height 14
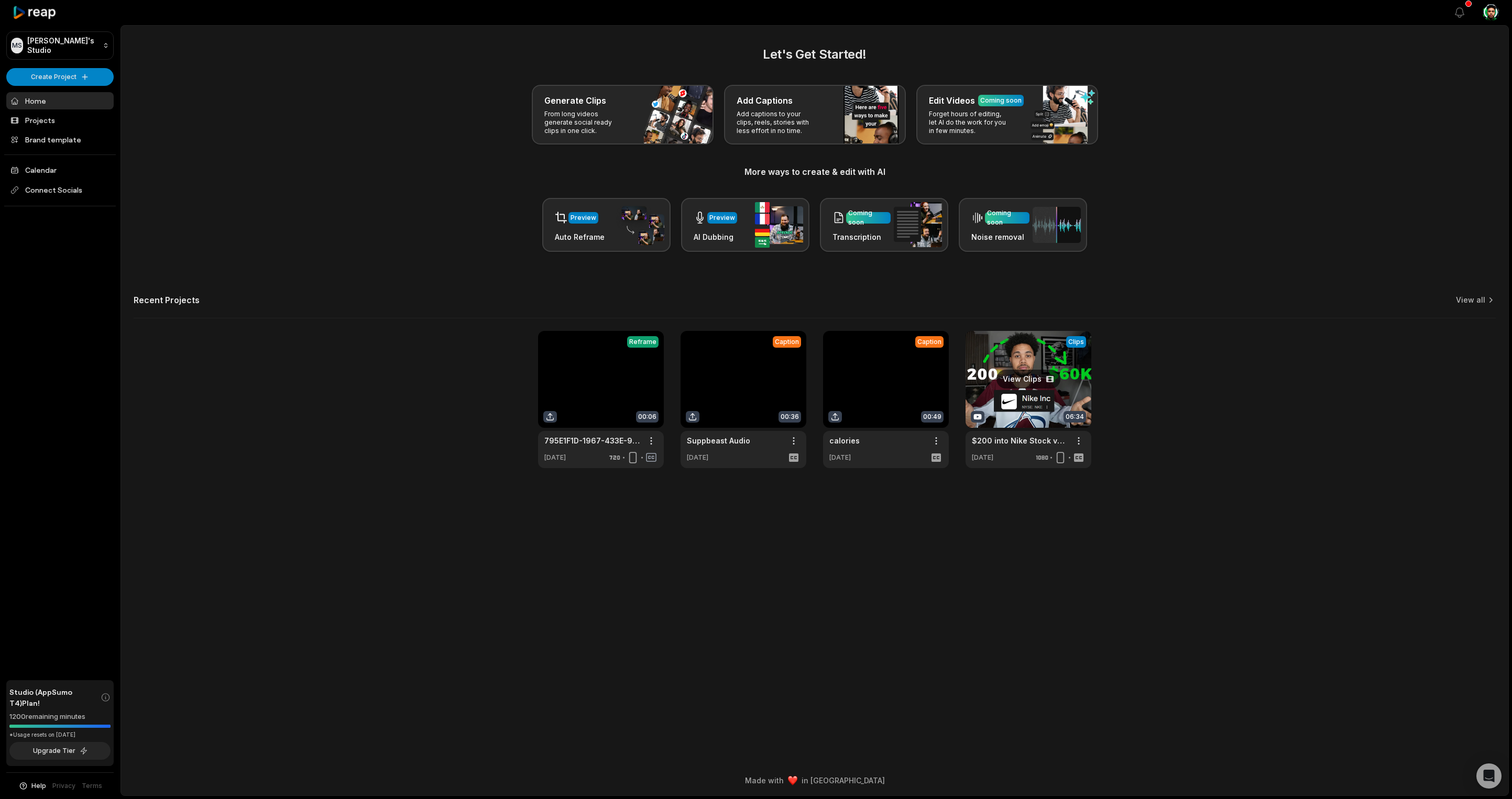
click at [1015, 376] on link at bounding box center [1028, 399] width 126 height 137
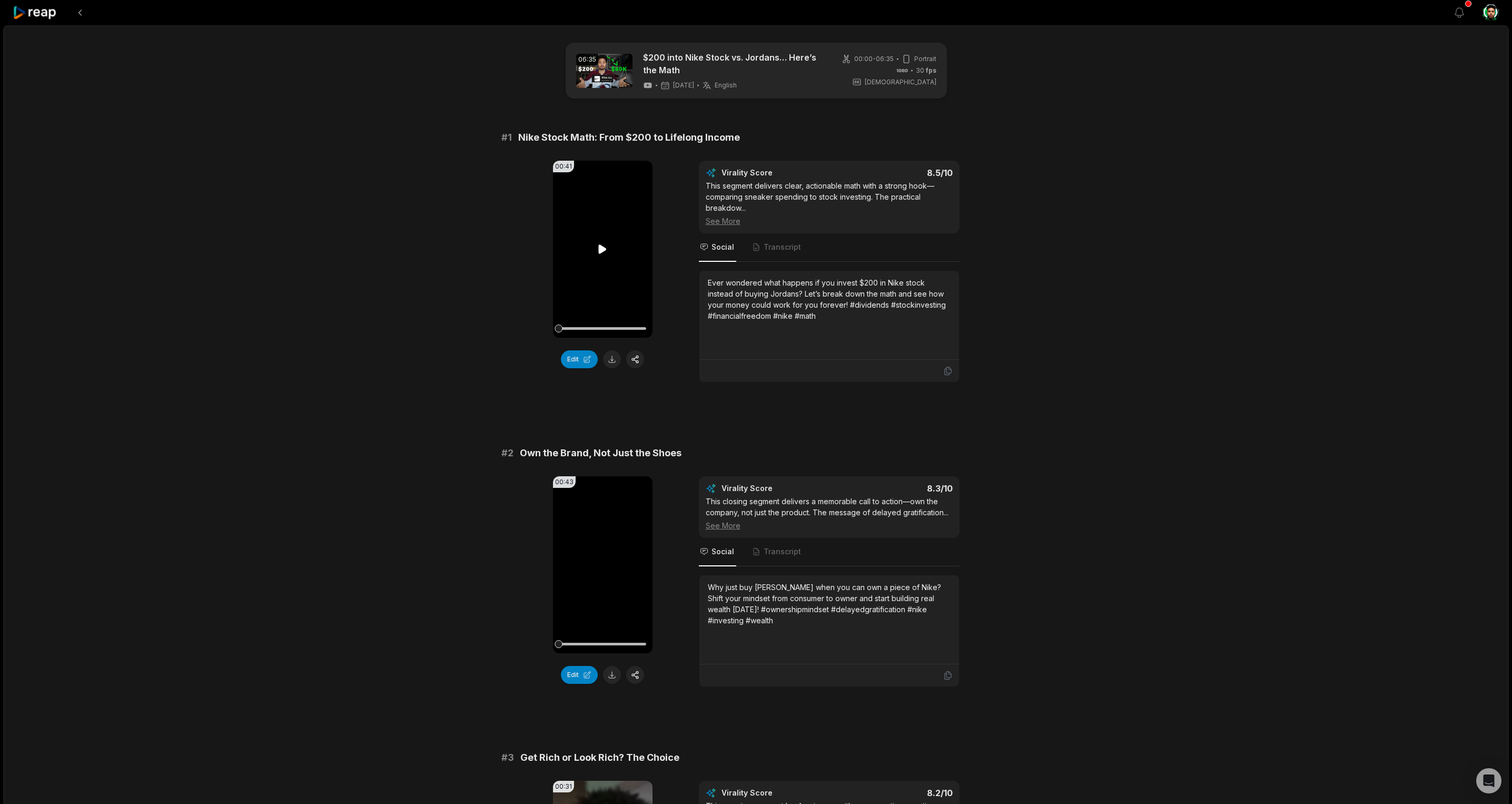
click at [599, 250] on icon at bounding box center [603, 249] width 8 height 9
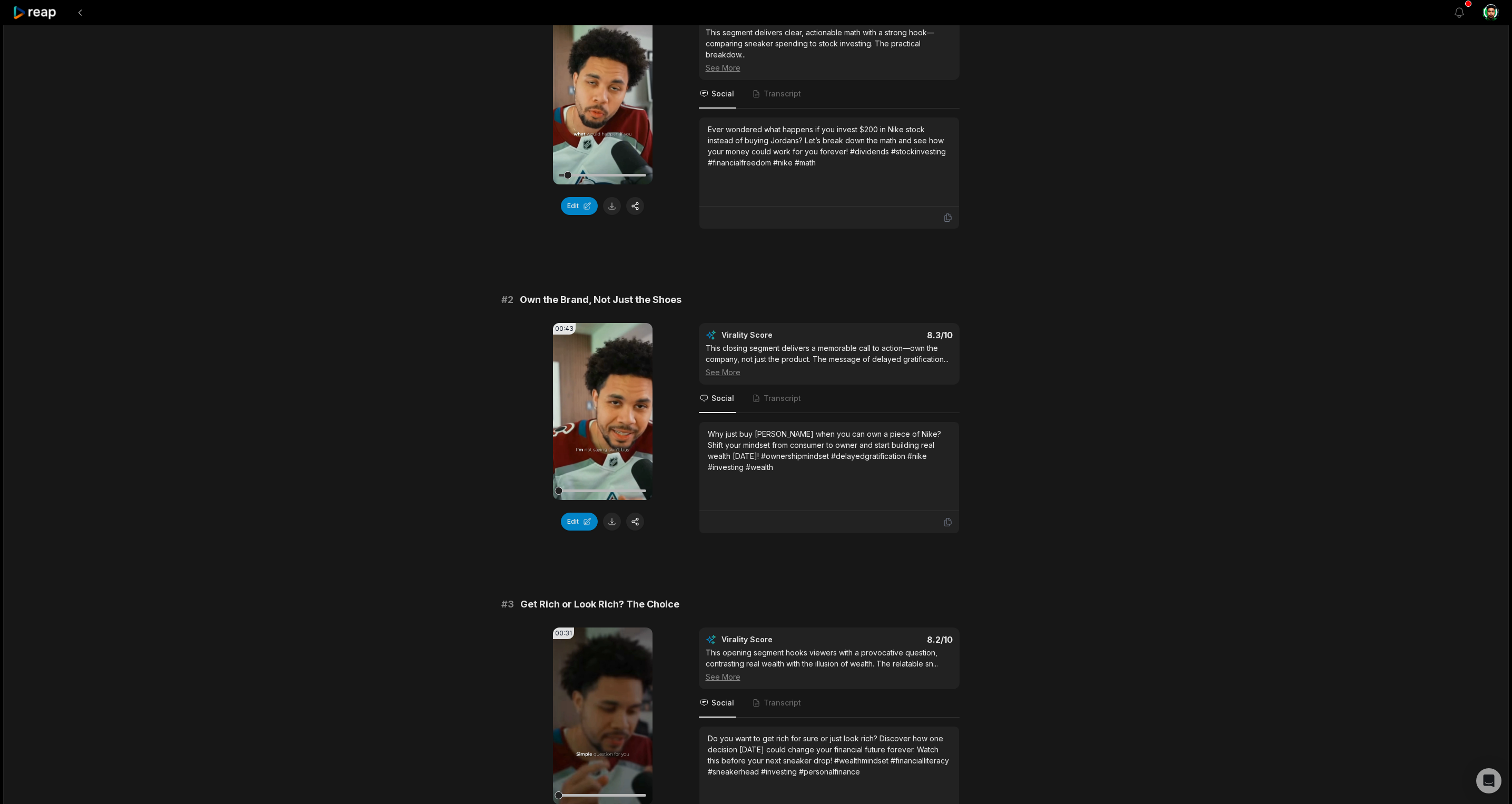
scroll to position [208, 0]
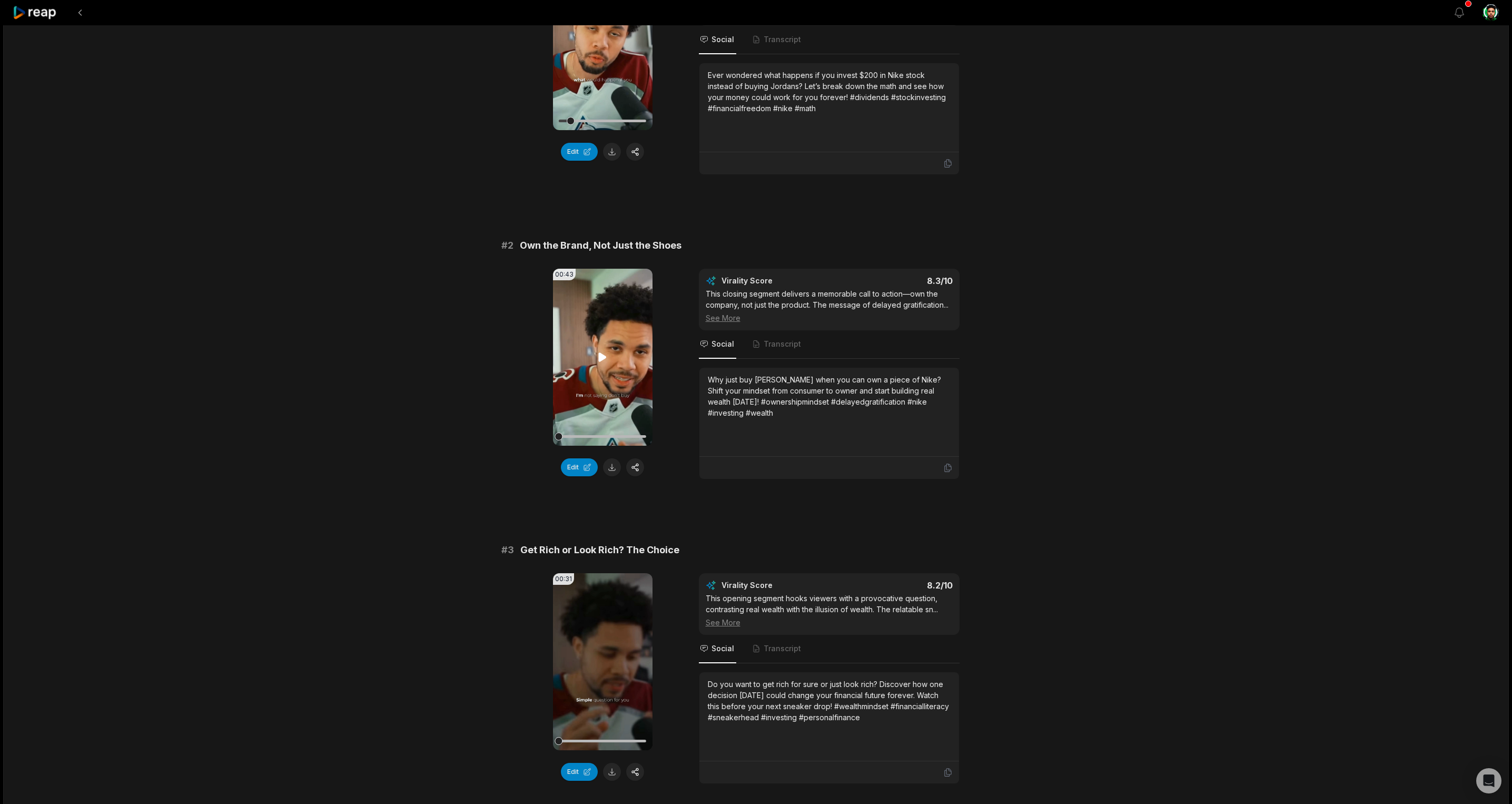
click at [601, 362] on icon at bounding box center [602, 357] width 13 height 13
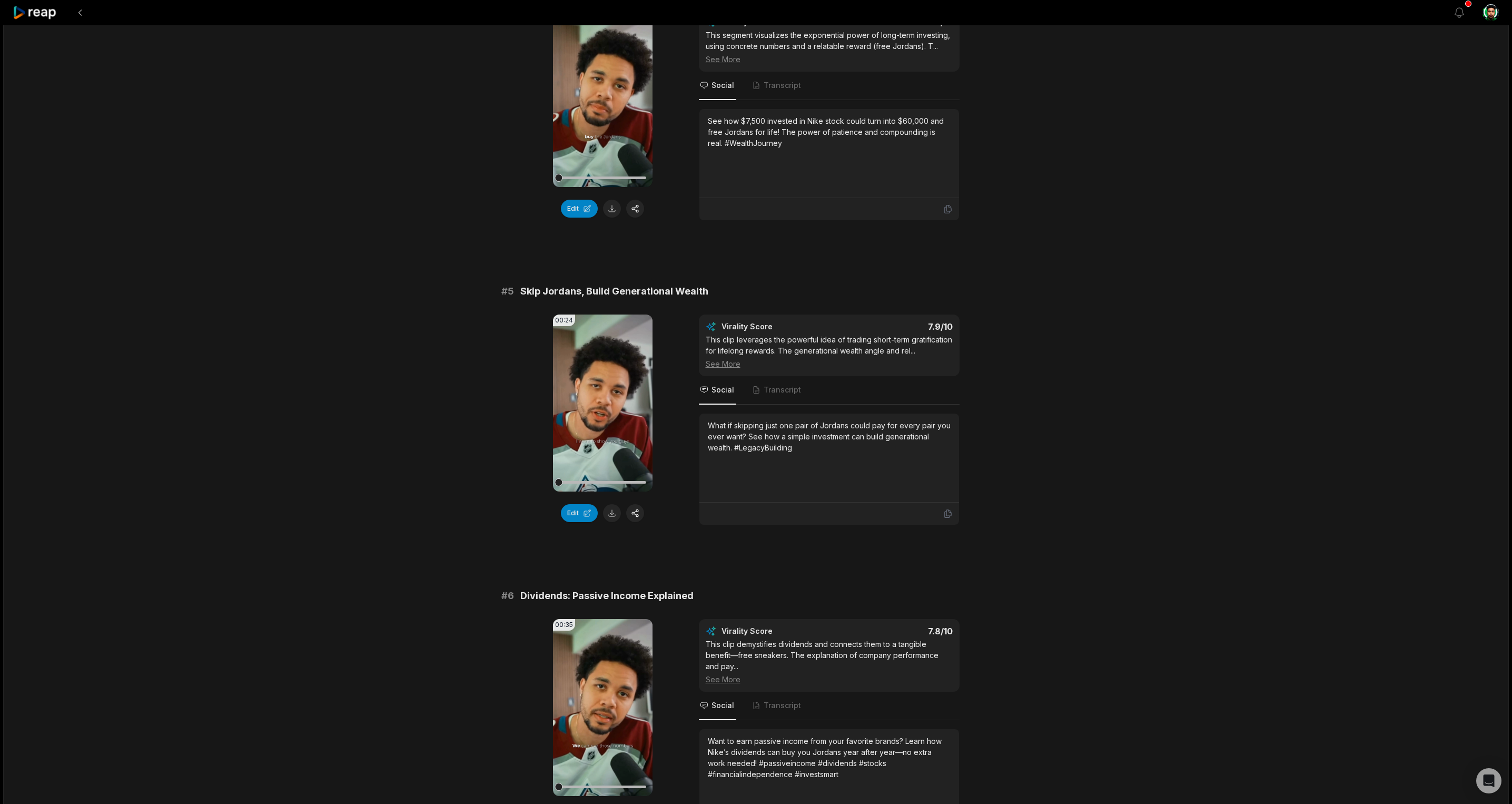
scroll to position [1407, 0]
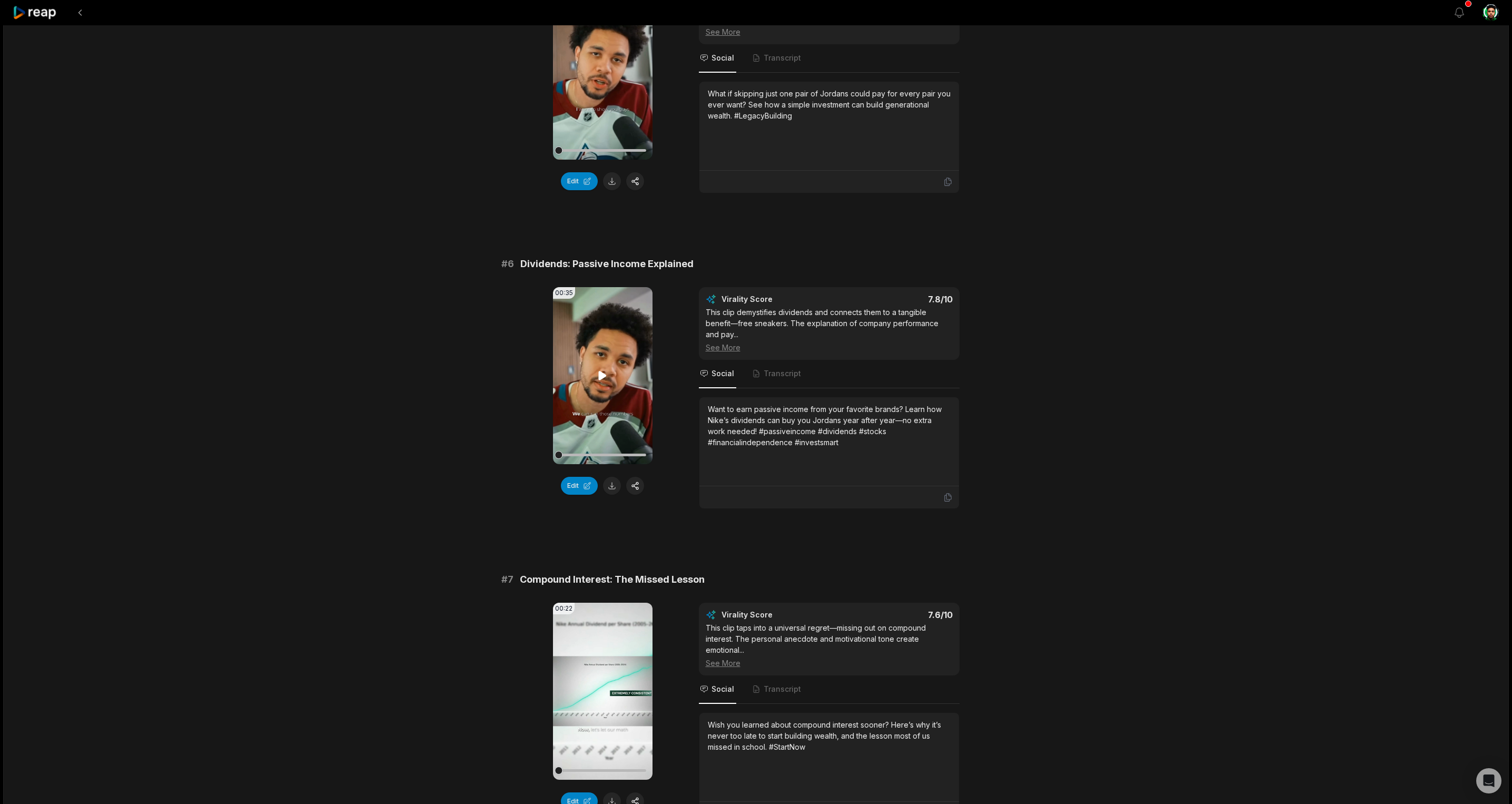
click at [603, 367] on video "Your browser does not support mp4 format." at bounding box center [603, 376] width 100 height 177
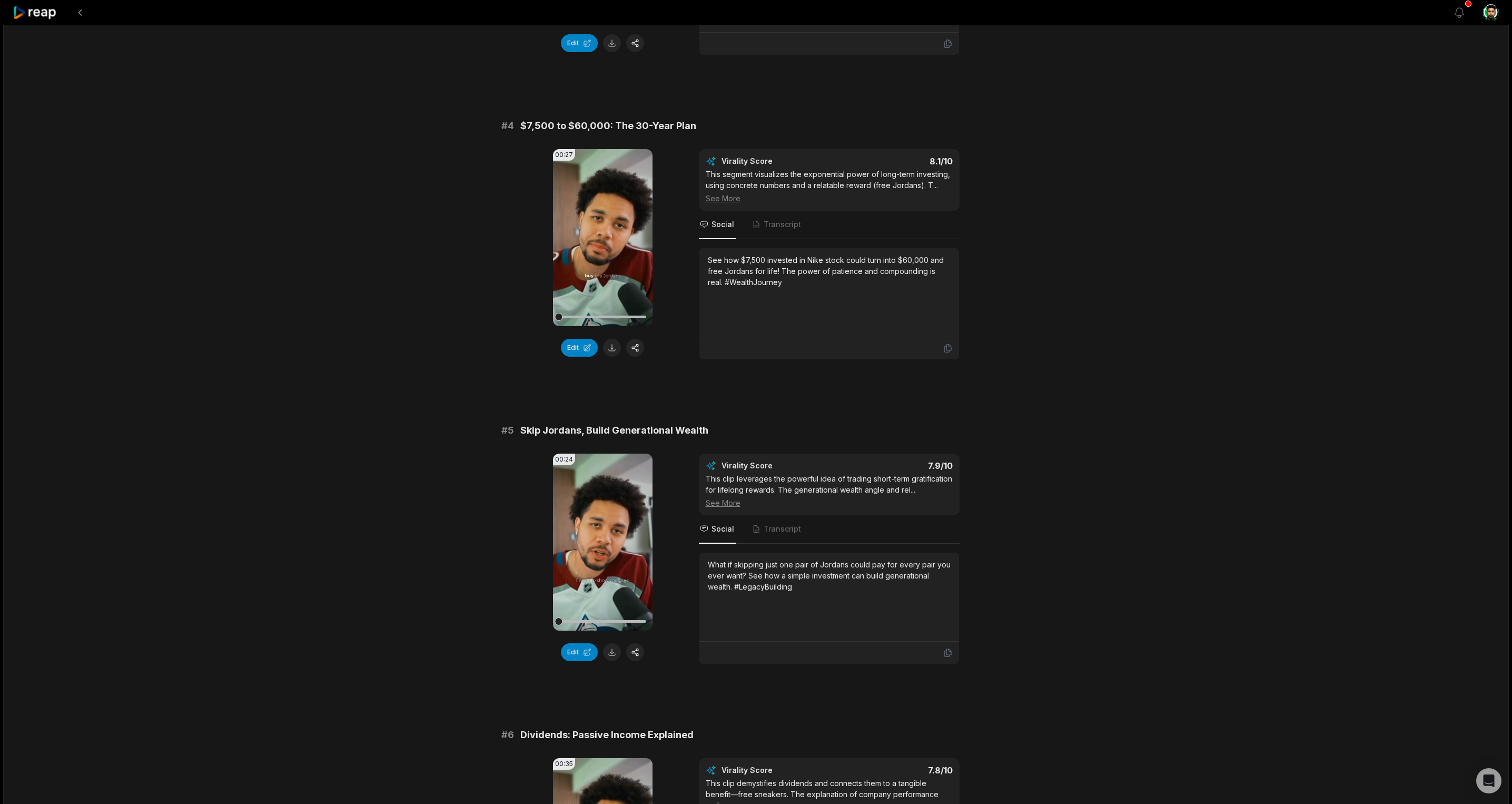
scroll to position [0, 0]
